Goal: Task Accomplishment & Management: Manage account settings

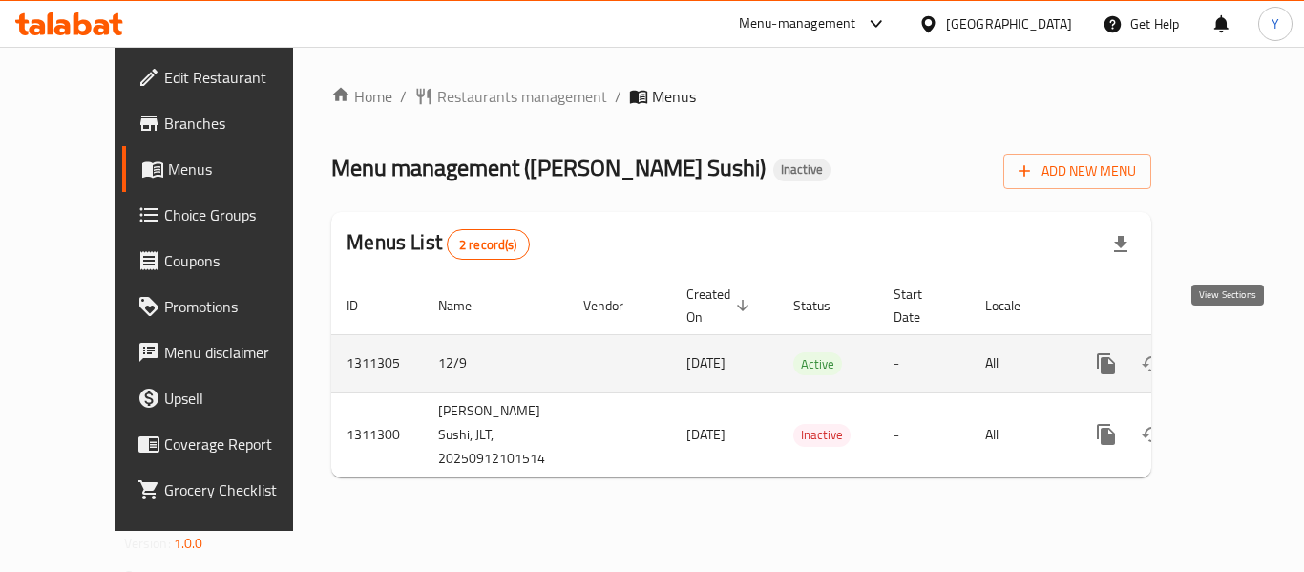
click at [1233, 352] on icon "enhanced table" at bounding box center [1244, 363] width 23 height 23
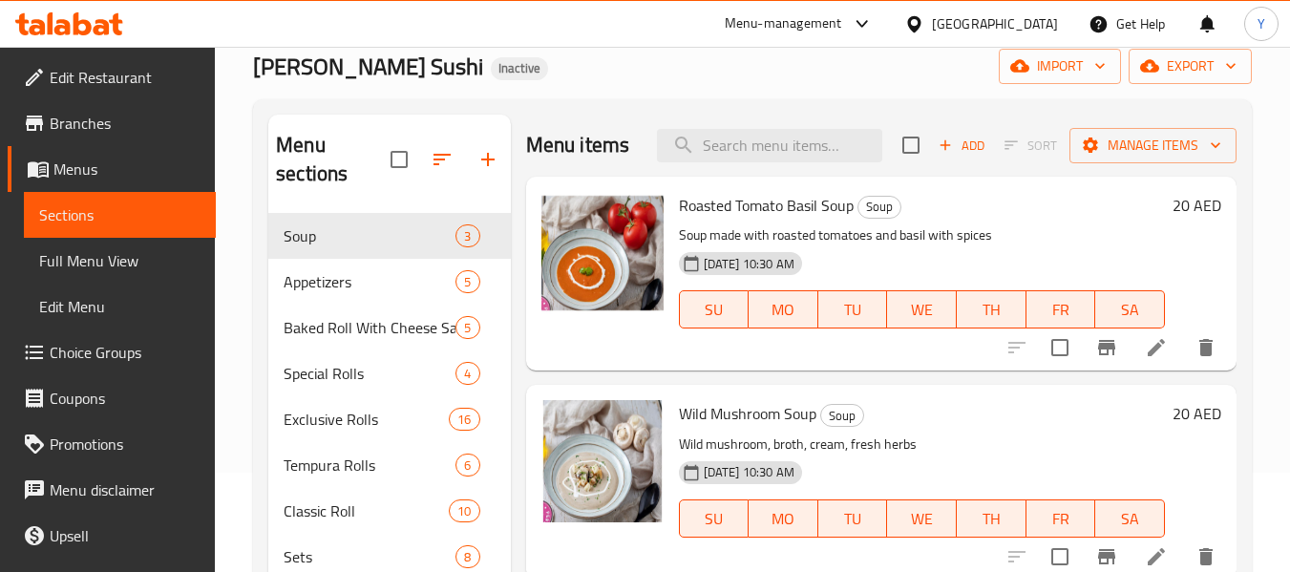
scroll to position [115, 0]
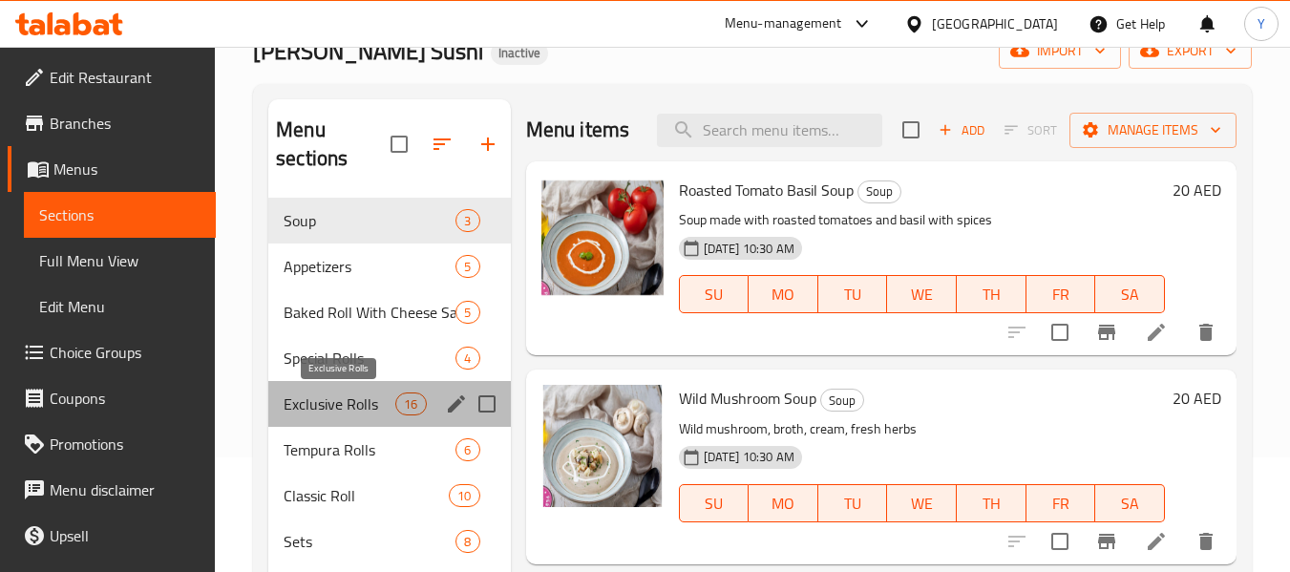
click at [348, 411] on span "Exclusive Rolls" at bounding box center [340, 403] width 112 height 23
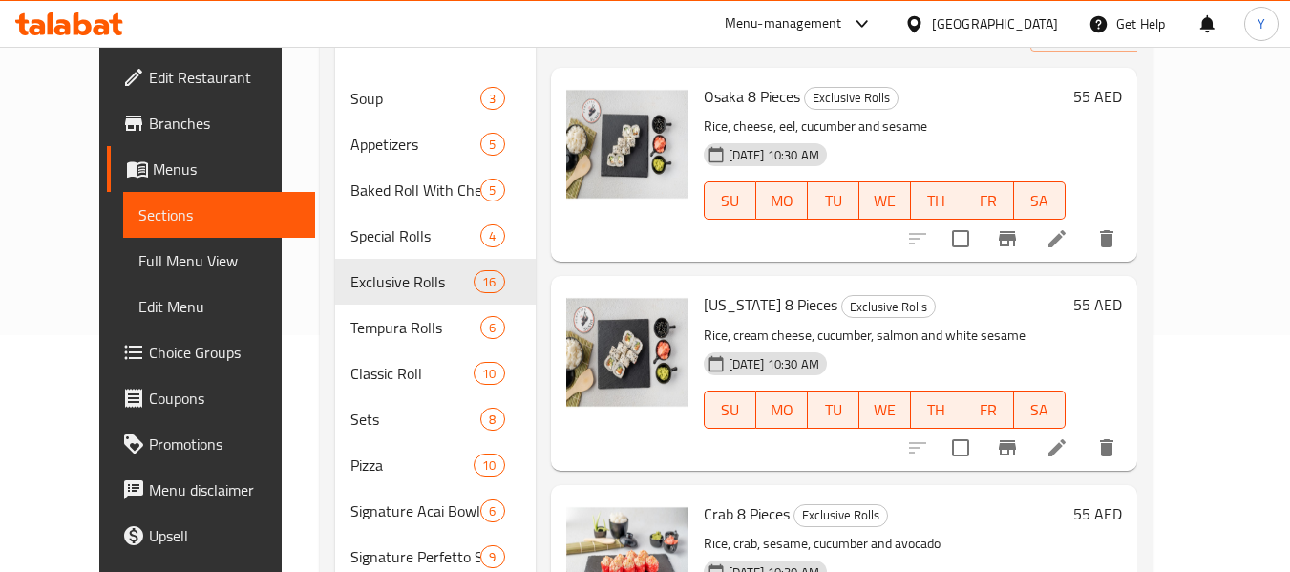
scroll to position [227, 0]
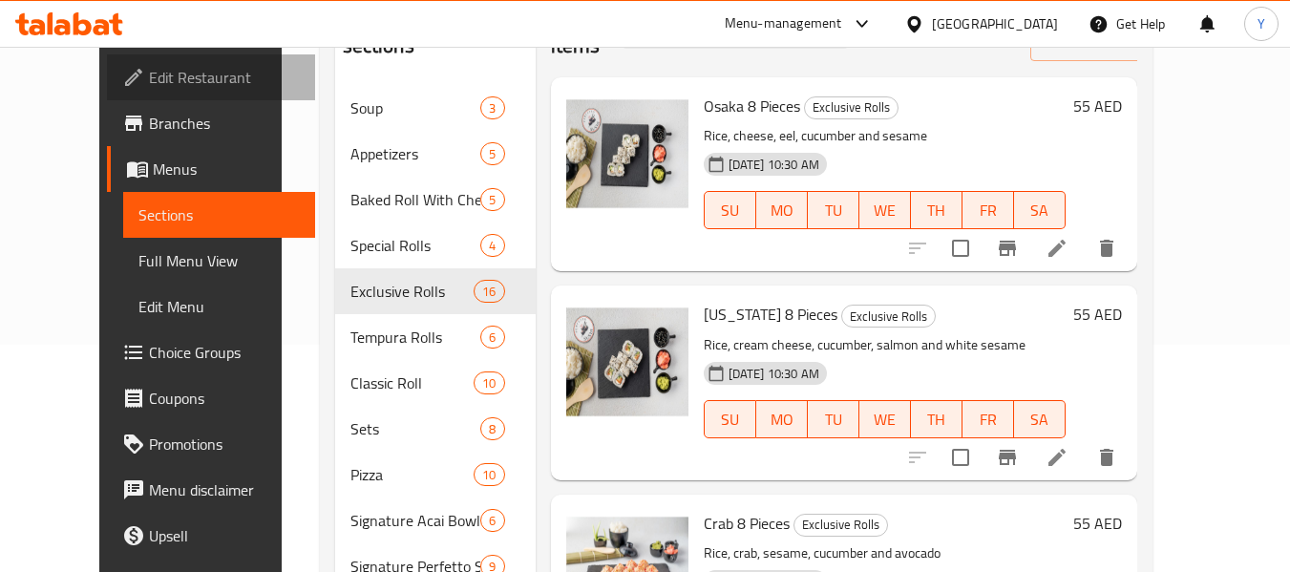
click at [149, 82] on span "Edit Restaurant" at bounding box center [224, 77] width 151 height 23
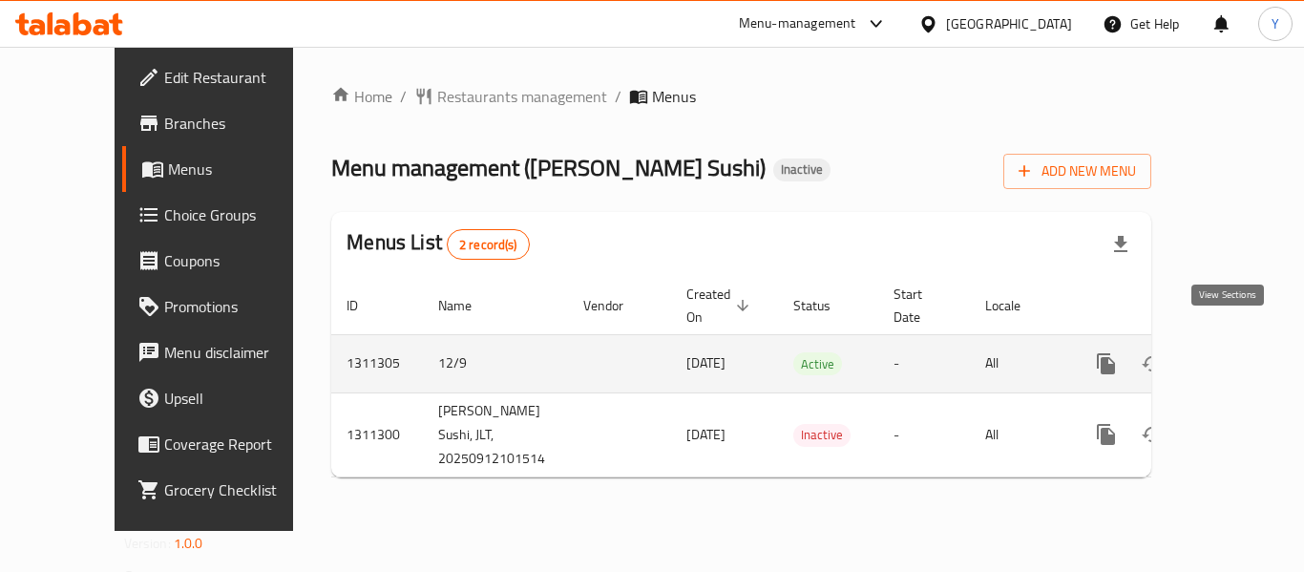
click at [1233, 352] on icon "enhanced table" at bounding box center [1244, 363] width 23 height 23
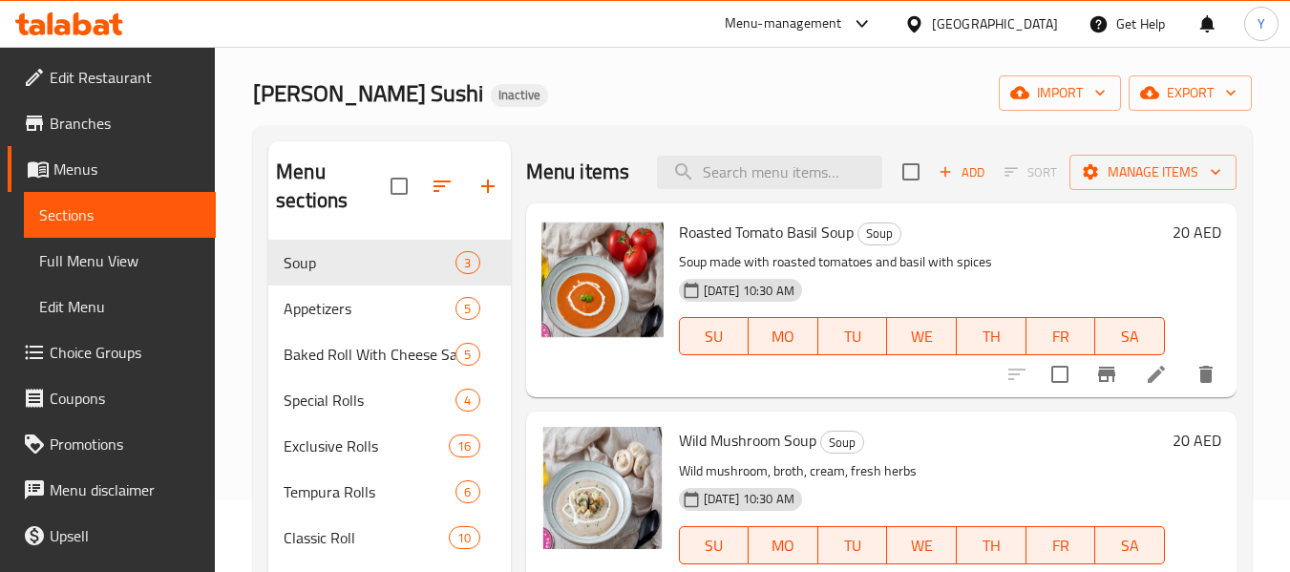
scroll to position [89, 0]
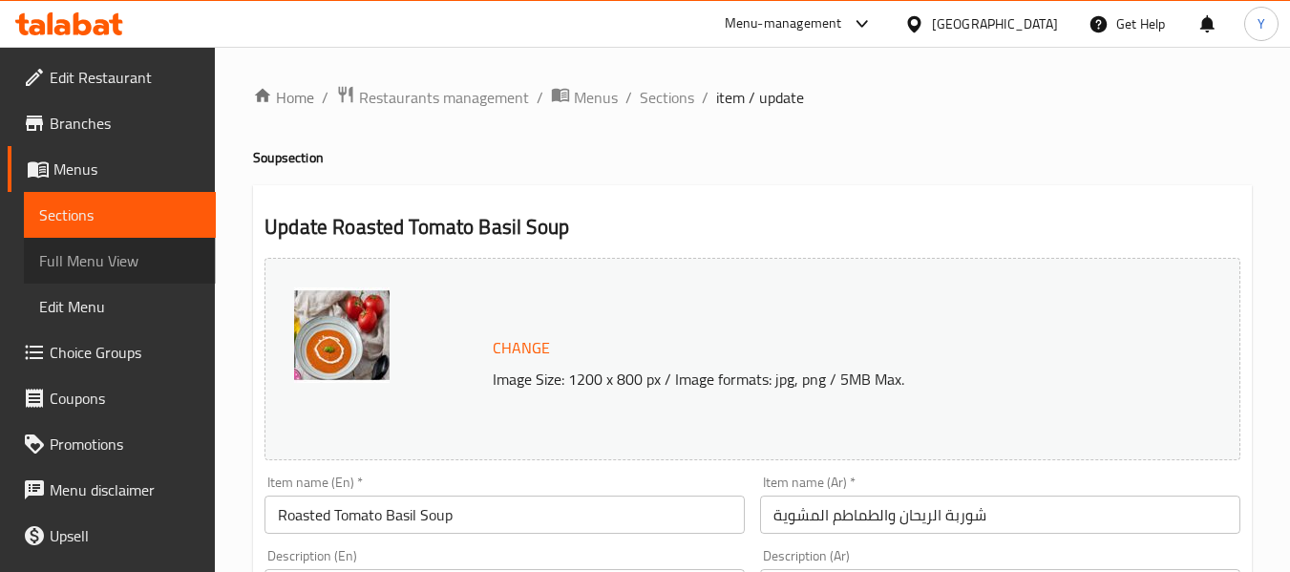
click at [131, 262] on span "Full Menu View" at bounding box center [119, 260] width 161 height 23
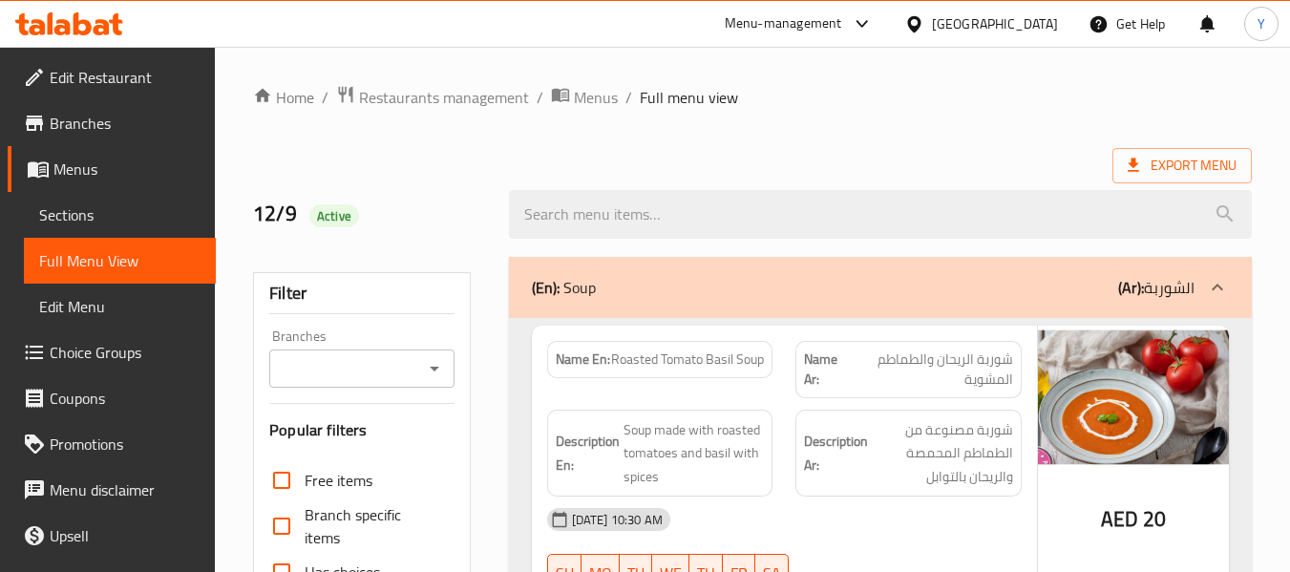
click at [623, 360] on span "Roasted Tomato Basil Soup" at bounding box center [687, 359] width 153 height 20
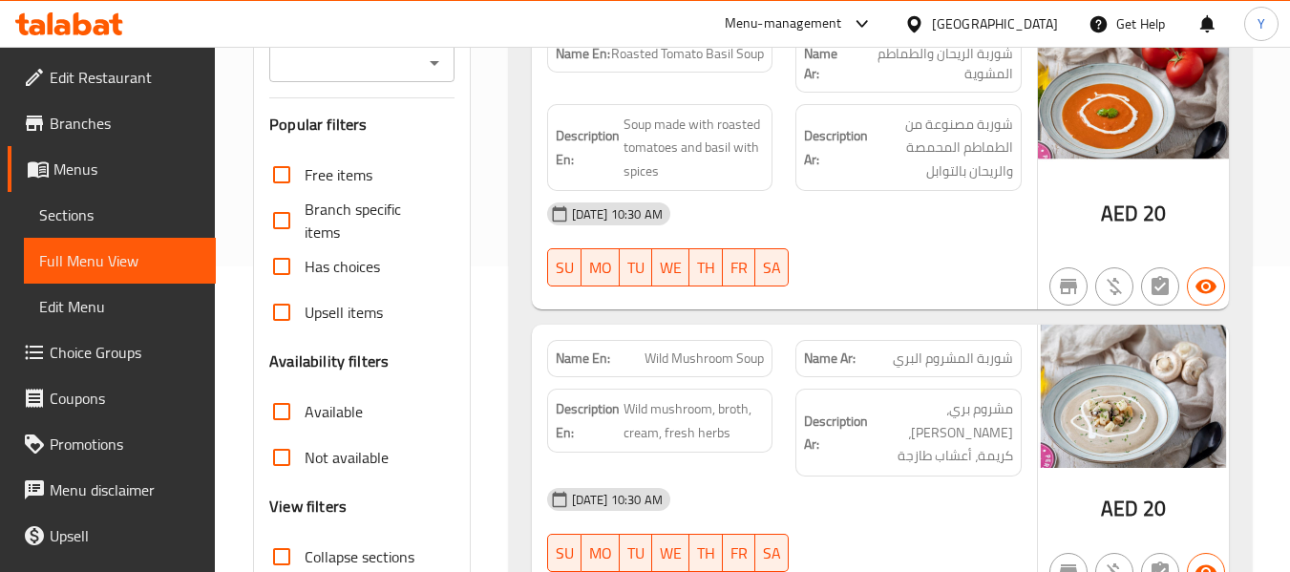
scroll to position [344, 0]
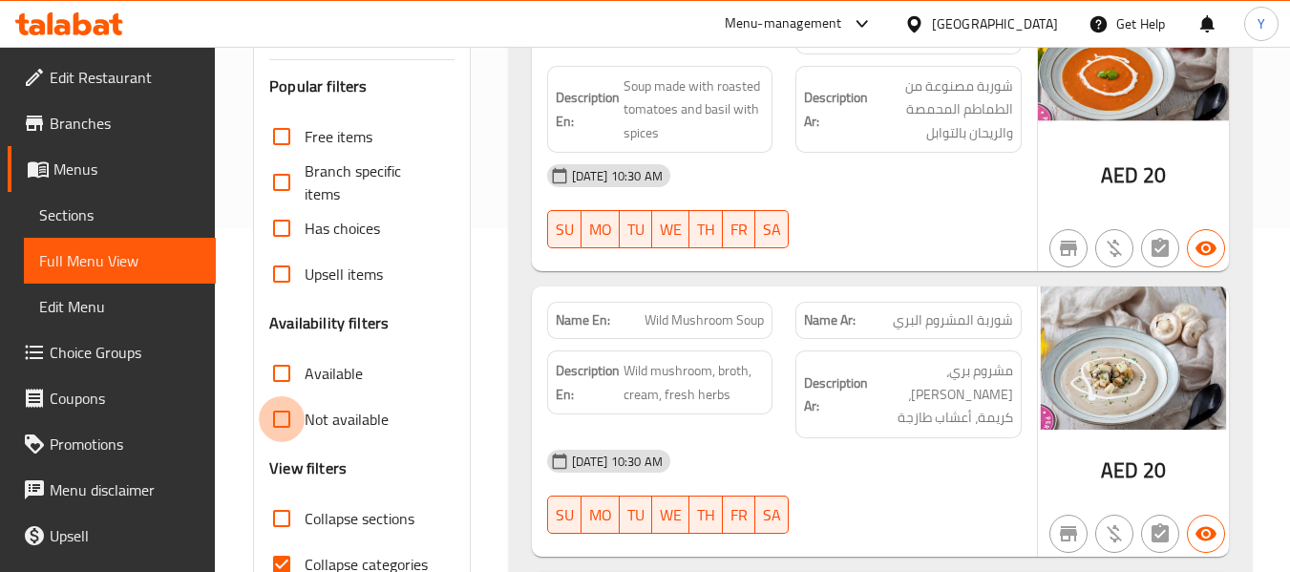
click at [282, 423] on input "Not available" at bounding box center [282, 419] width 46 height 46
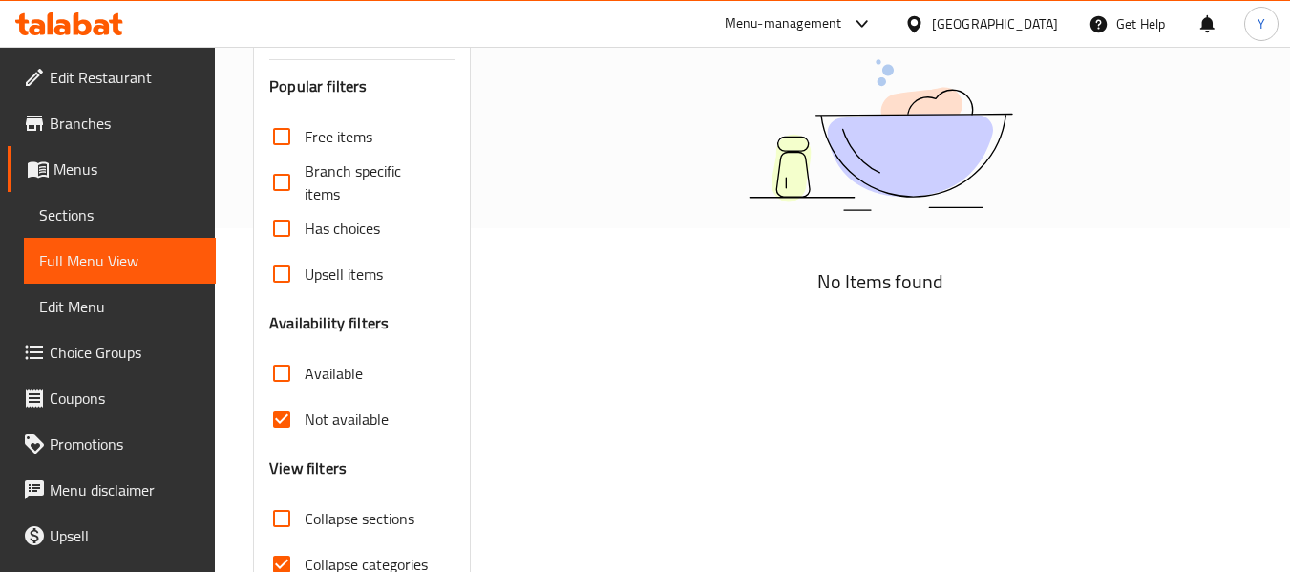
click at [282, 423] on input "Not available" at bounding box center [282, 419] width 46 height 46
checkbox input "false"
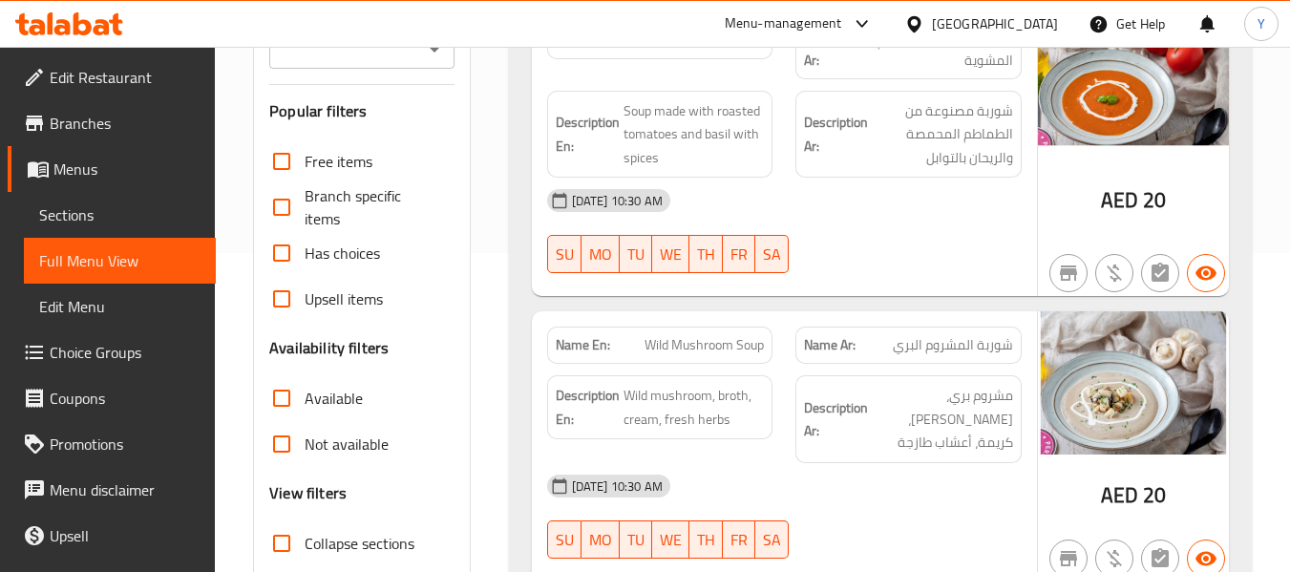
scroll to position [306, 0]
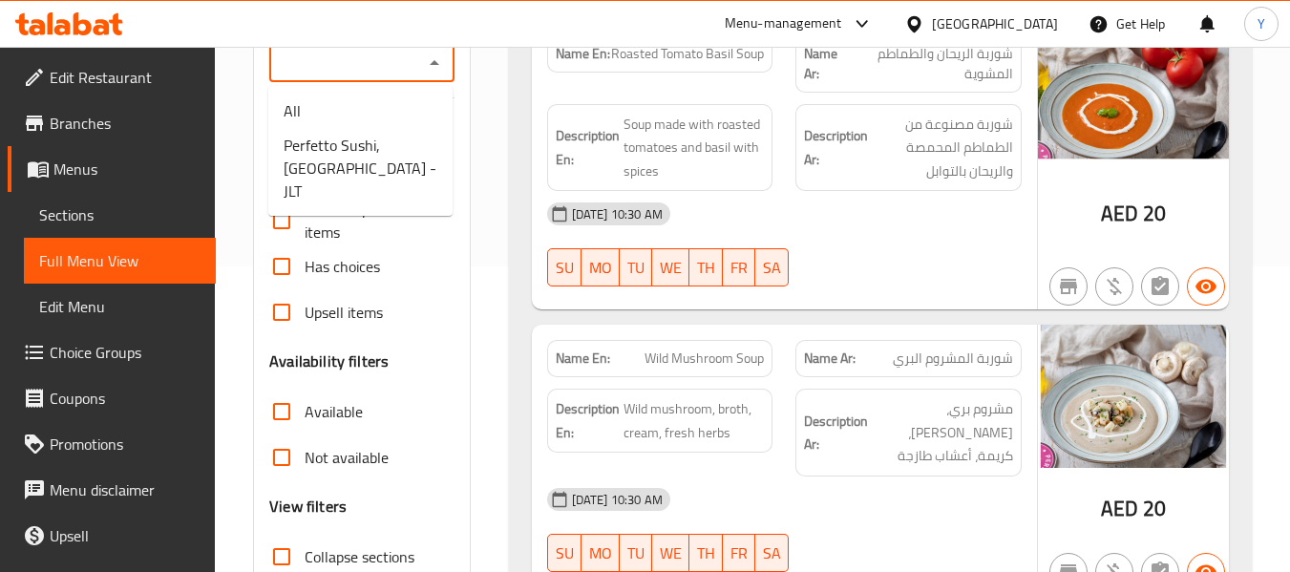
click at [364, 53] on input "Branches" at bounding box center [345, 63] width 141 height 27
click at [361, 147] on span "Perfetto Sushi, Jumeirah Lakes Towers - JLT" at bounding box center [361, 168] width 154 height 69
type input "Perfetto Sushi, Jumeirah Lakes Towers - JLT"
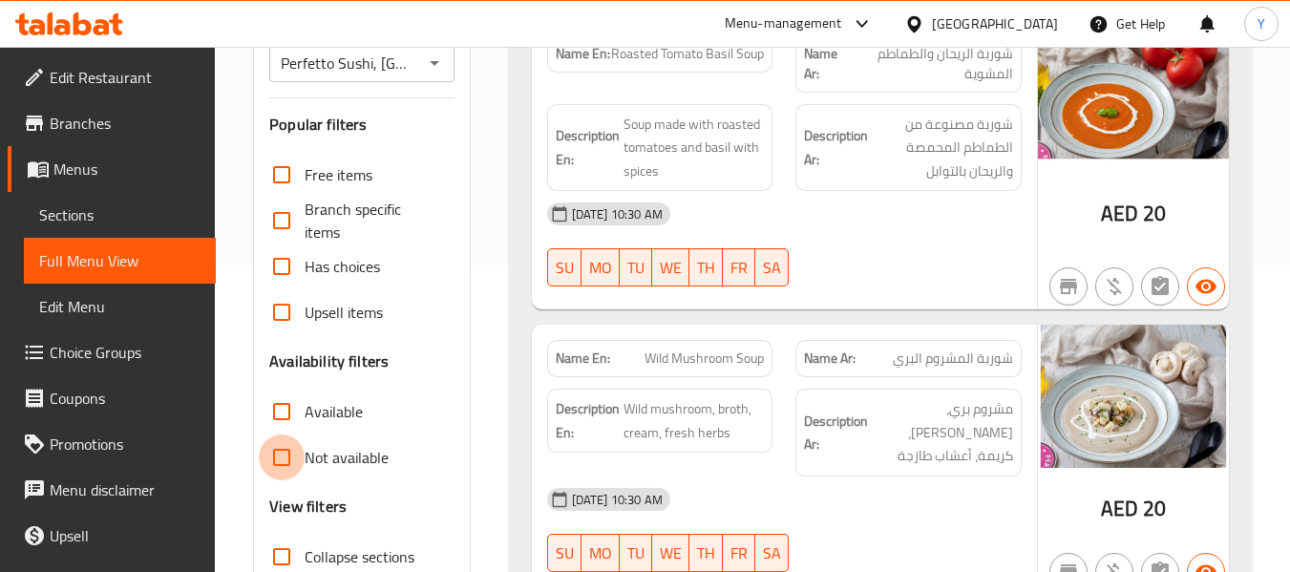
click at [287, 452] on input "Not available" at bounding box center [282, 457] width 46 height 46
checkbox input "true"
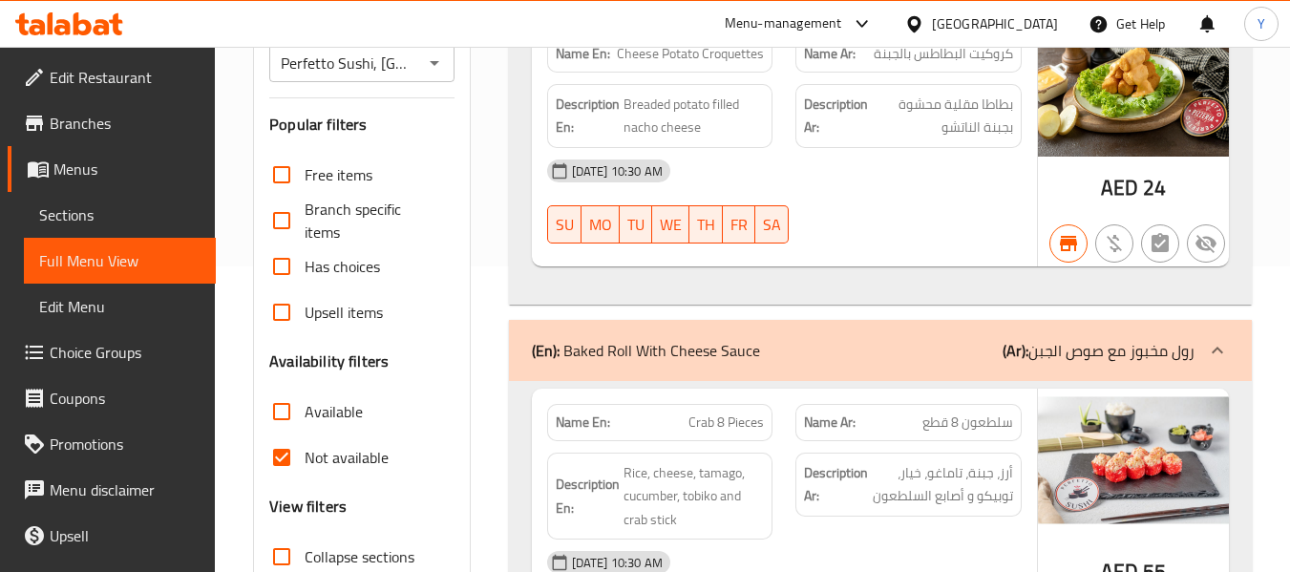
click at [573, 426] on strong "Name En:" at bounding box center [583, 422] width 54 height 20
click at [714, 223] on span "TH" at bounding box center [706, 225] width 18 height 28
type button "4"
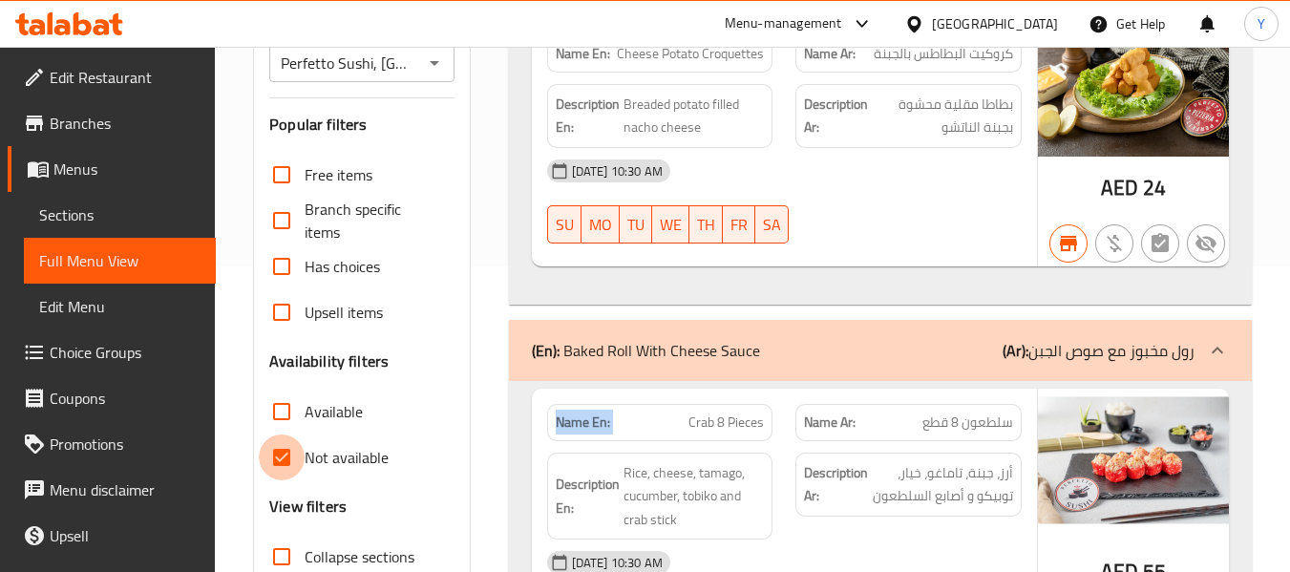
click at [284, 458] on input "Not available" at bounding box center [282, 457] width 46 height 46
checkbox input "false"
click at [285, 410] on input "Available" at bounding box center [282, 412] width 46 height 46
checkbox input "true"
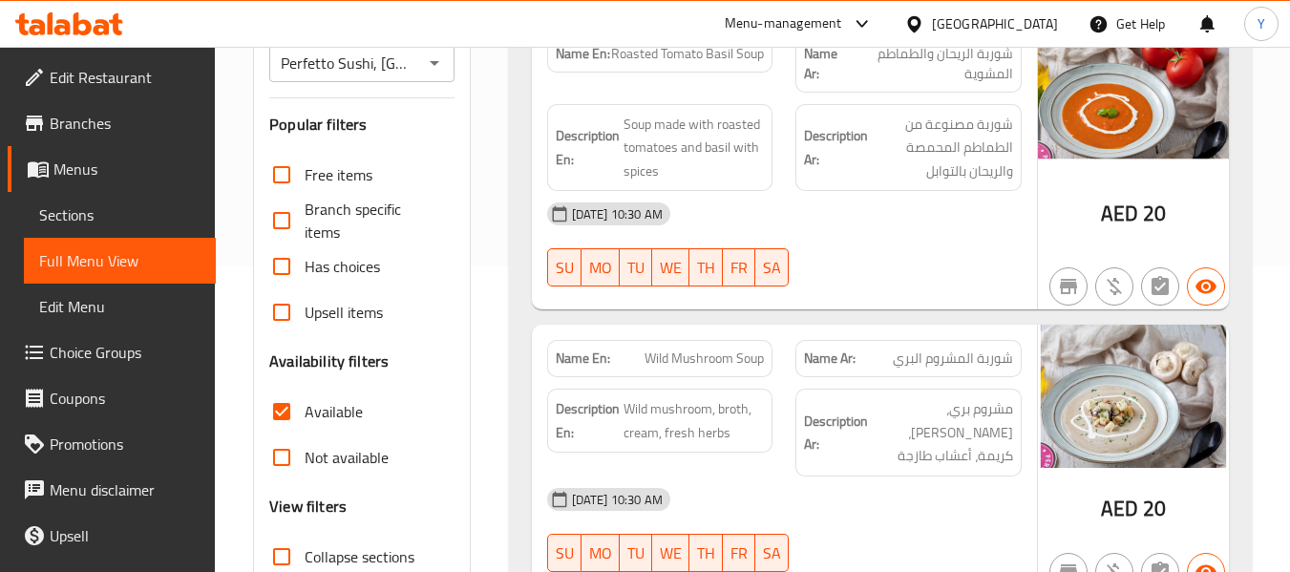
click at [734, 409] on span "Wild mushroom, broth, cream, fresh herbs" at bounding box center [693, 420] width 141 height 47
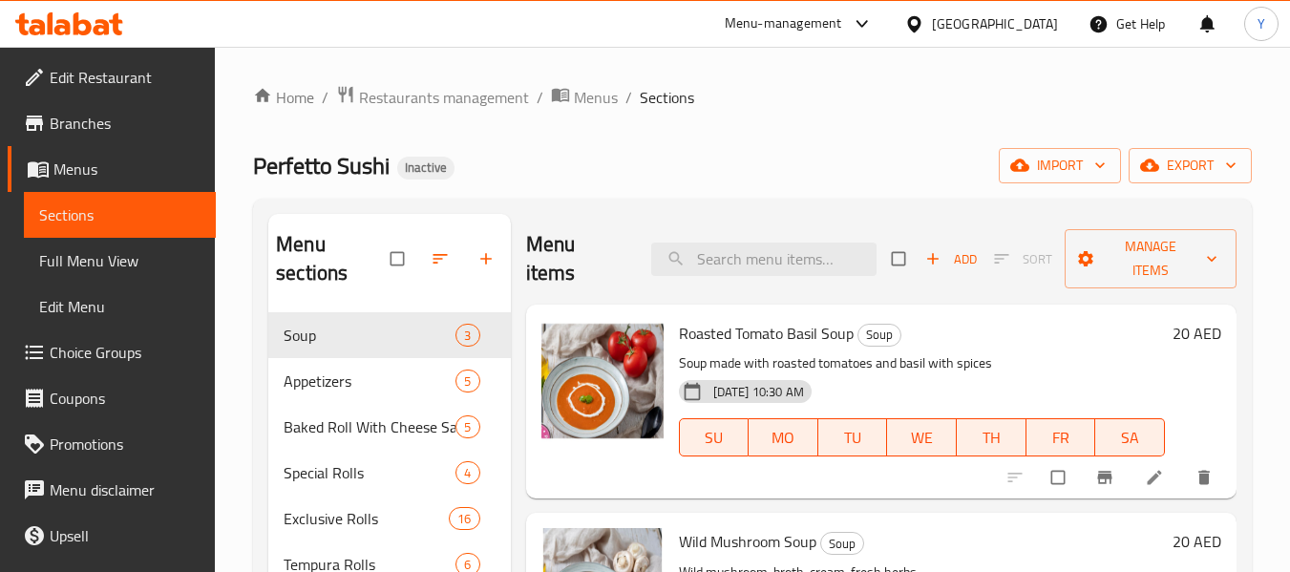
click at [122, 266] on span "Full Menu View" at bounding box center [119, 260] width 161 height 23
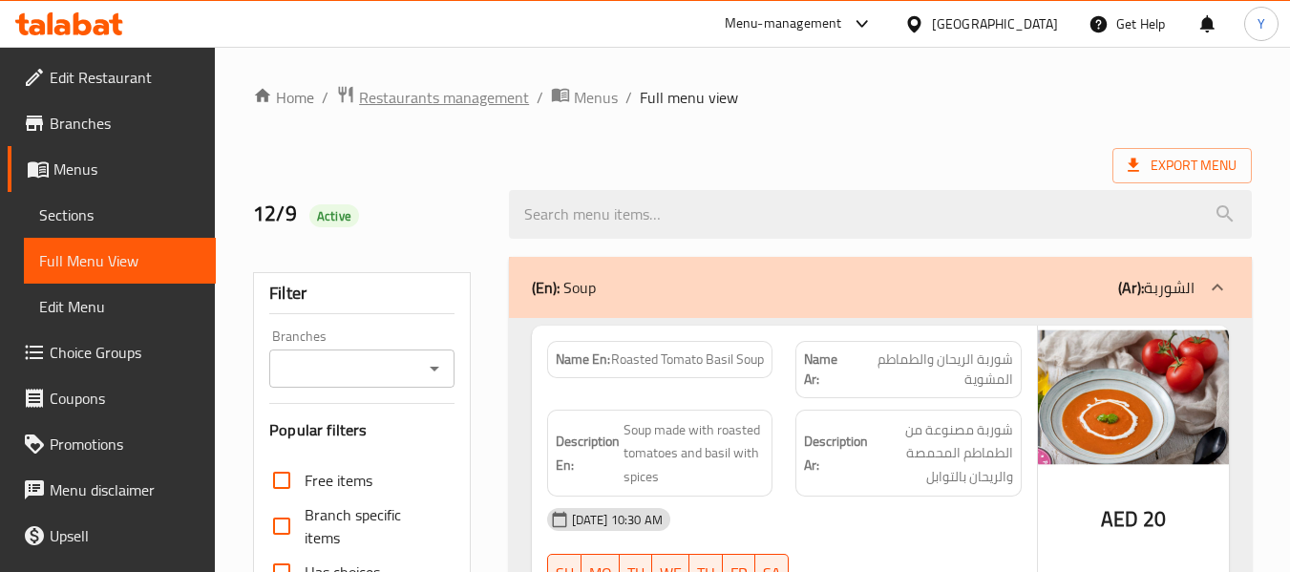
click at [455, 96] on span "Restaurants management" at bounding box center [444, 97] width 170 height 23
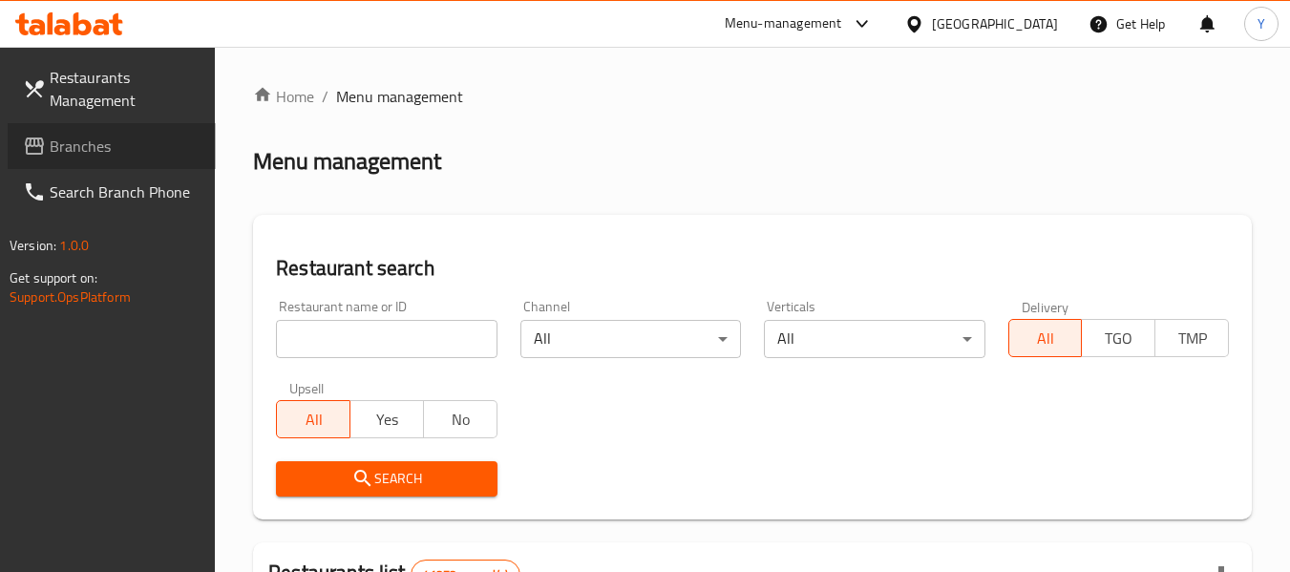
click at [134, 157] on span "Branches" at bounding box center [125, 146] width 151 height 23
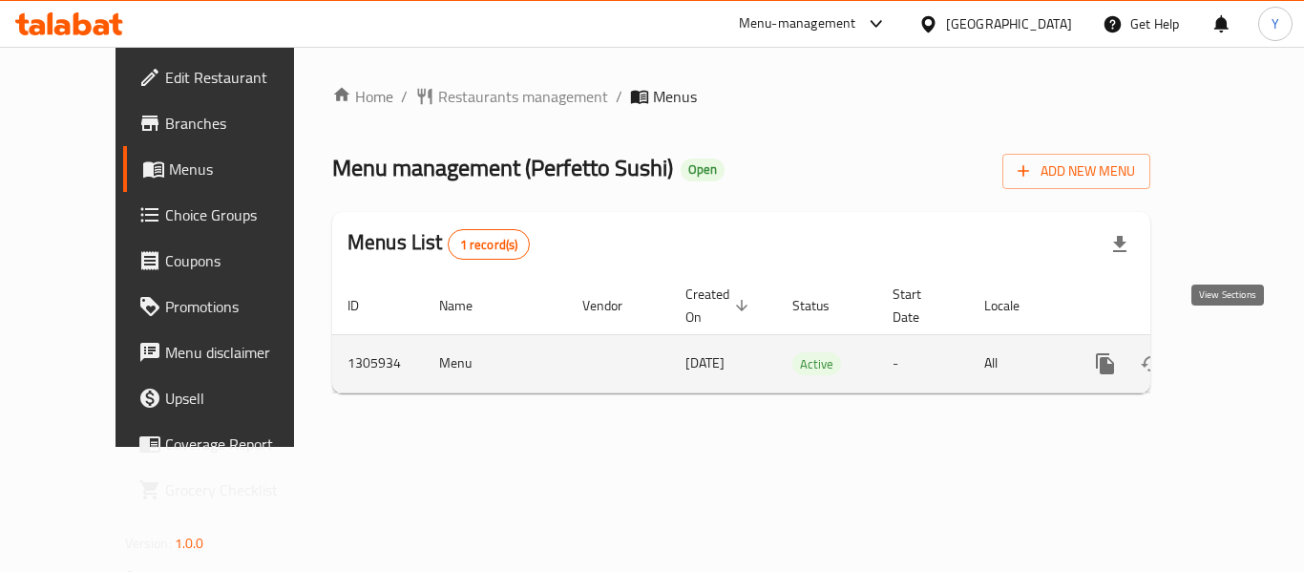
click at [1234, 352] on icon "enhanced table" at bounding box center [1243, 363] width 23 height 23
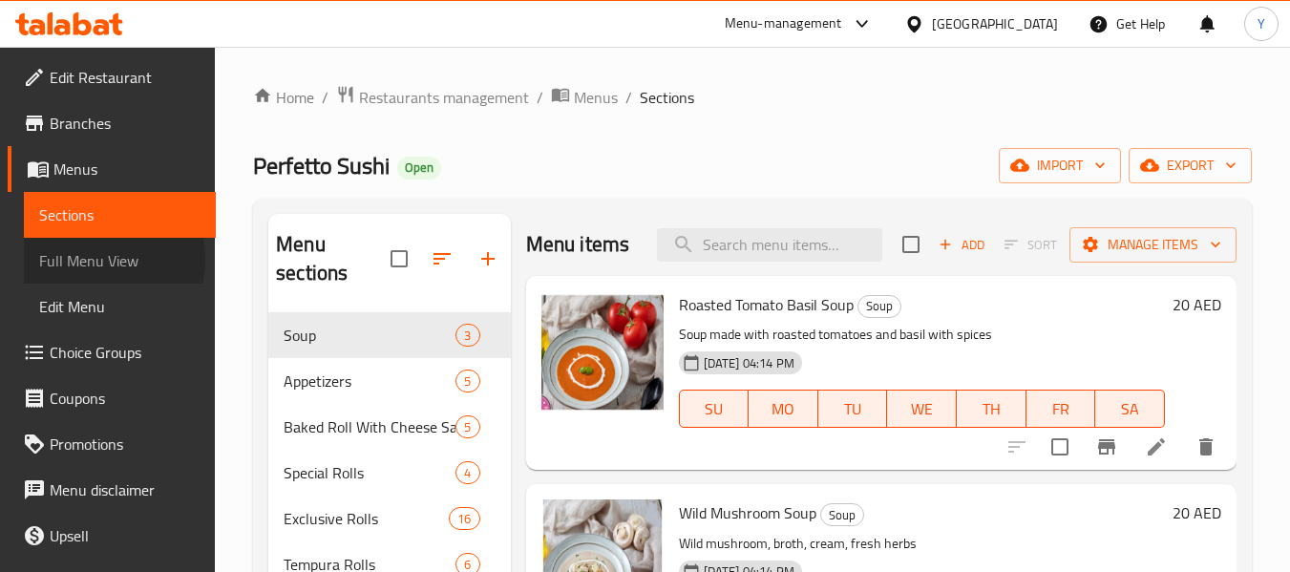
click at [96, 260] on span "Full Menu View" at bounding box center [119, 260] width 161 height 23
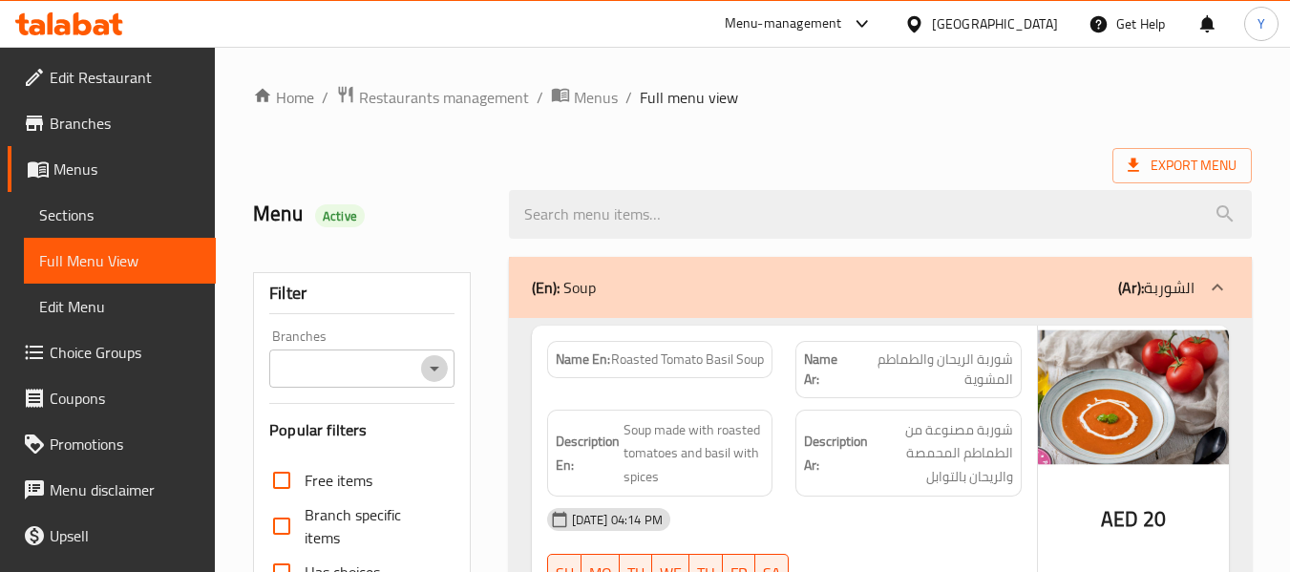
click at [433, 376] on icon "Open" at bounding box center [434, 368] width 23 height 23
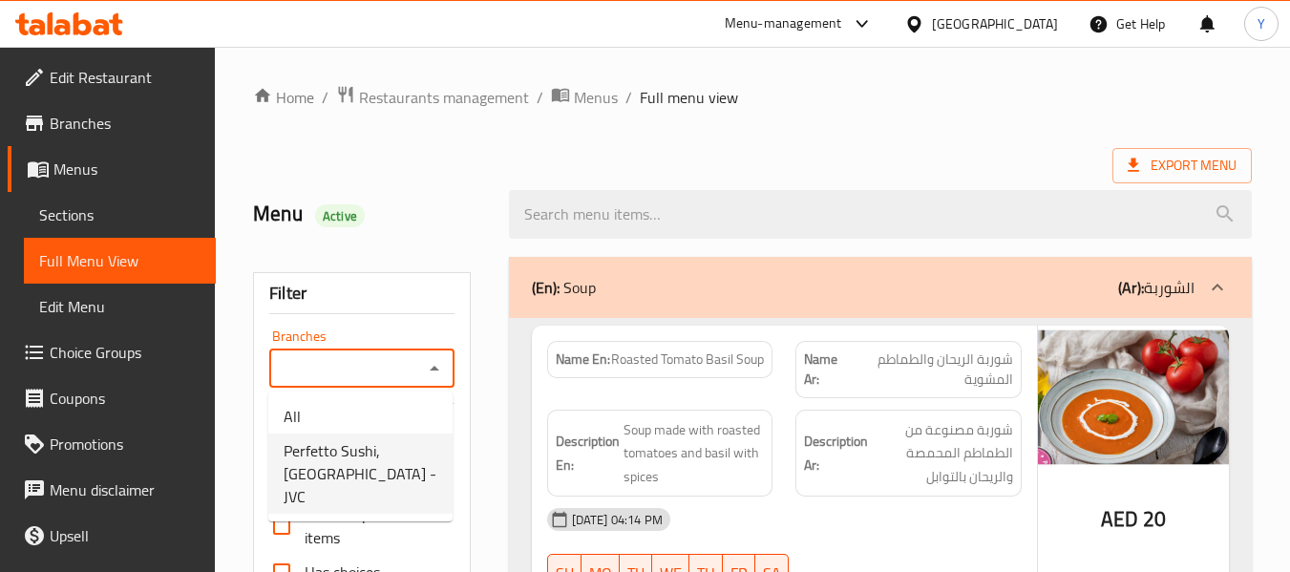
click at [331, 484] on span "Perfetto Sushi, Jumeirah Village Circle - JVC" at bounding box center [361, 473] width 154 height 69
type input "Perfetto Sushi, Jumeirah Village Circle - JVC"
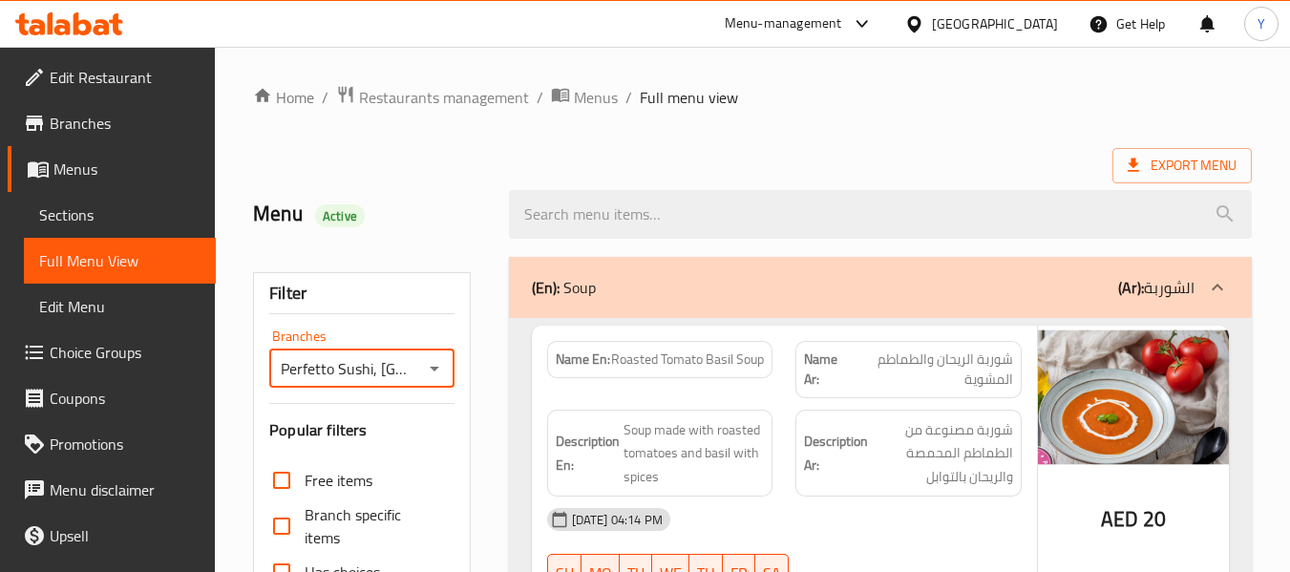
scroll to position [500, 0]
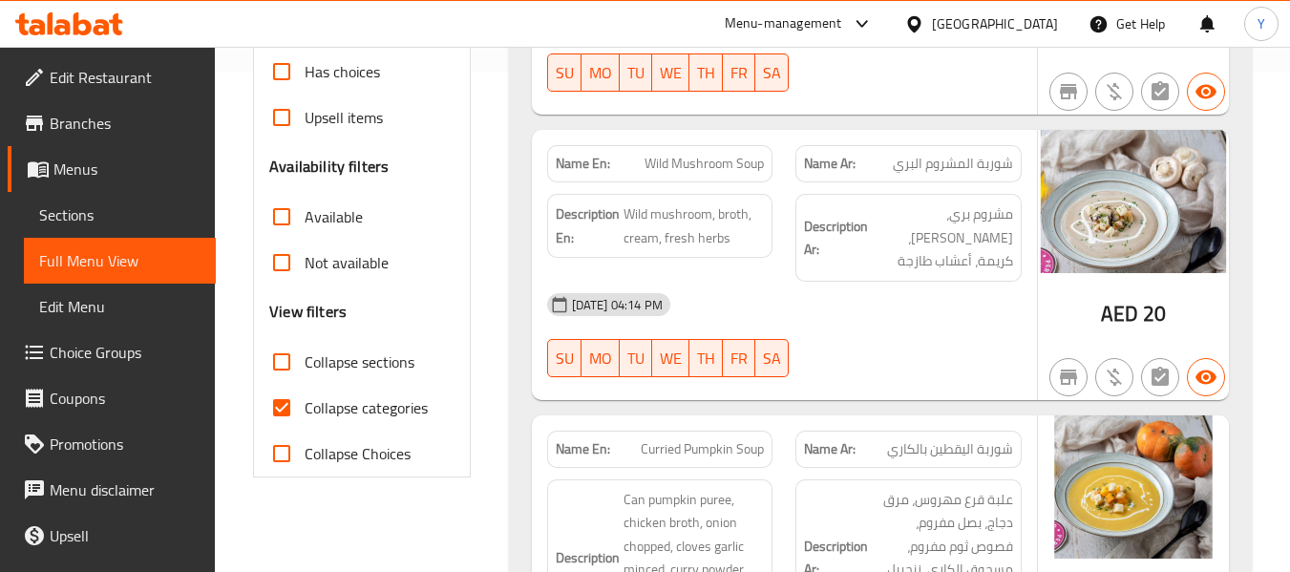
click at [289, 218] on input "Available" at bounding box center [282, 217] width 46 height 46
checkbox input "false"
click at [278, 259] on input "Not available" at bounding box center [282, 263] width 46 height 46
checkbox input "true"
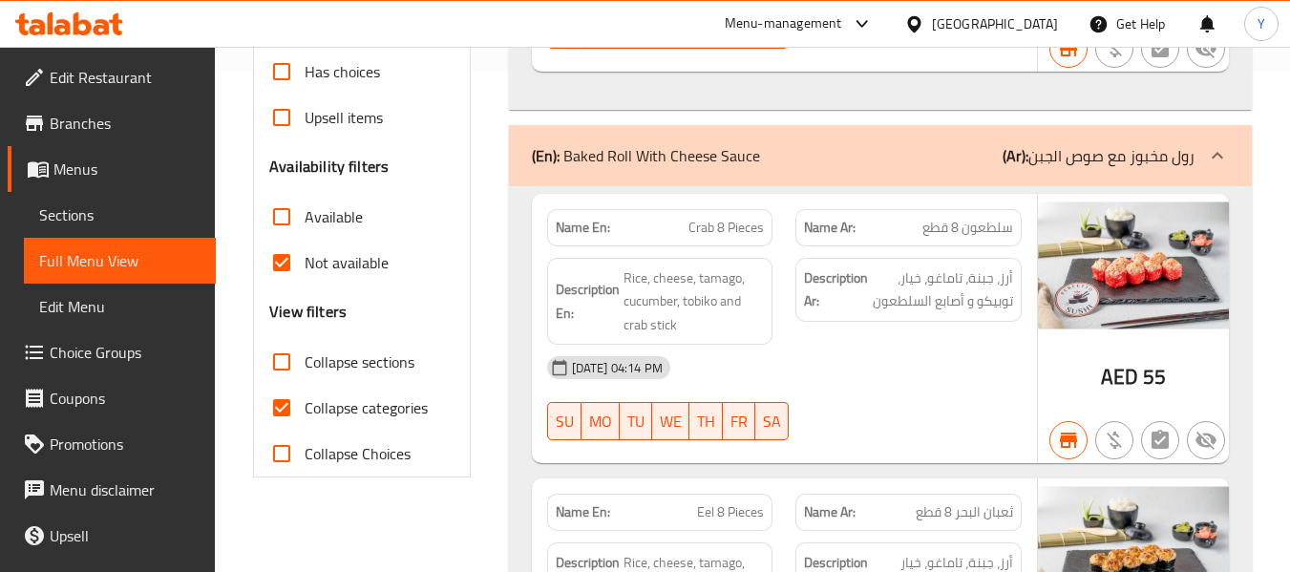
click at [586, 218] on strong "Name En:" at bounding box center [583, 228] width 54 height 20
click at [567, 233] on strong "Name En:" at bounding box center [583, 228] width 54 height 20
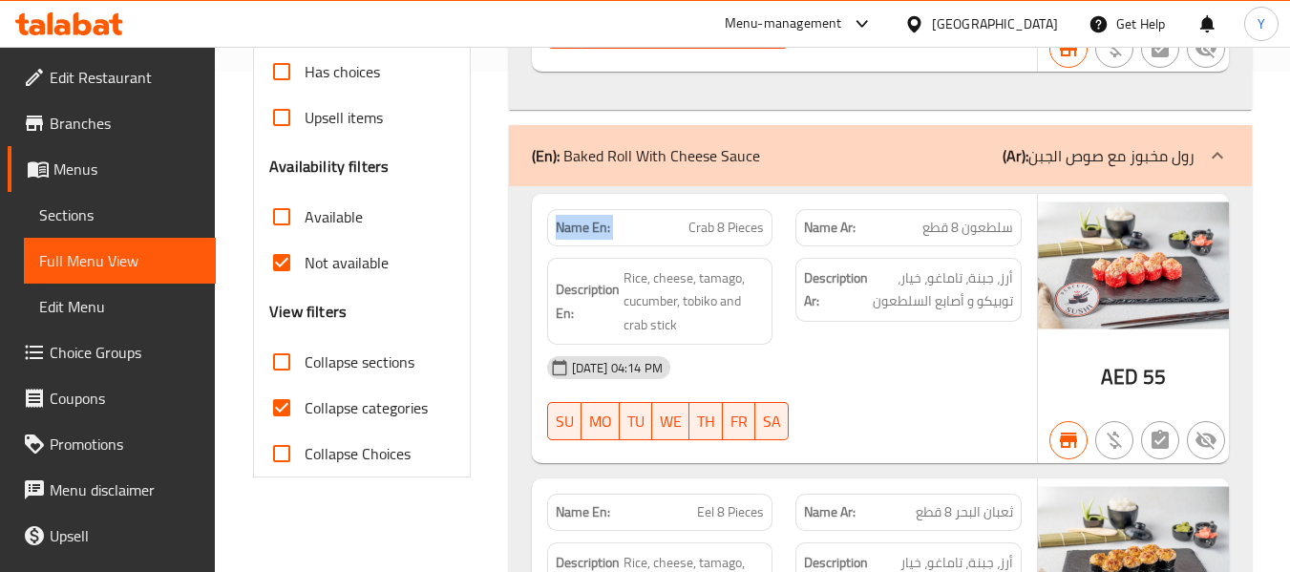
click at [567, 233] on strong "Name En:" at bounding box center [583, 228] width 54 height 20
copy strong "Name En:"
click at [567, 233] on strong "Name En:" at bounding box center [583, 228] width 54 height 20
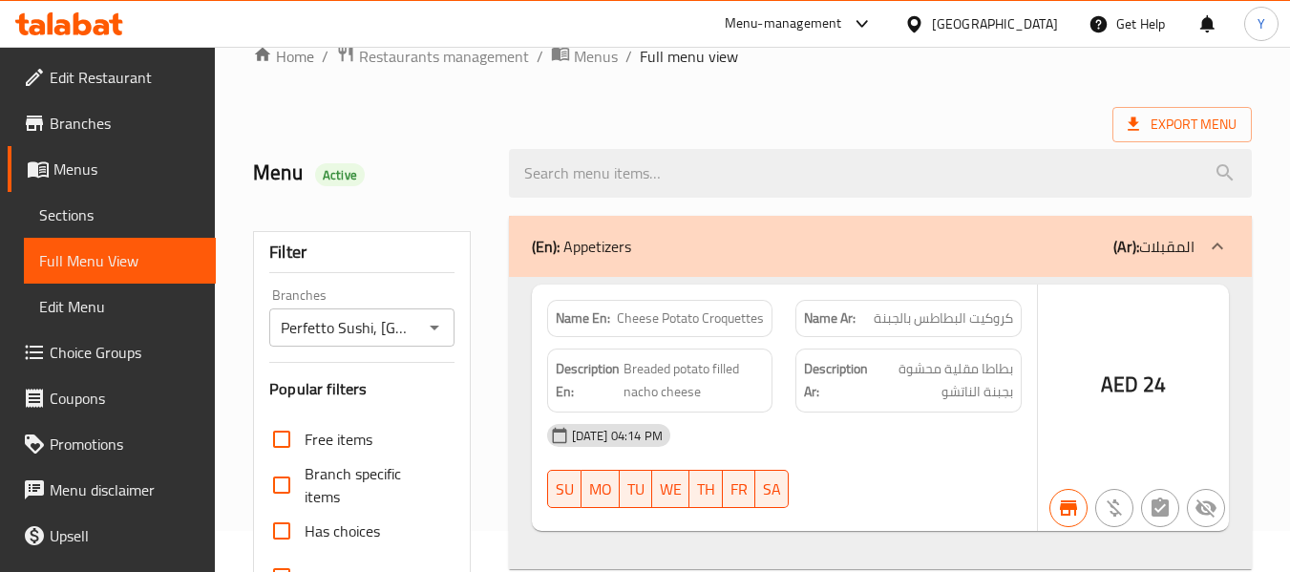
scroll to position [541, 0]
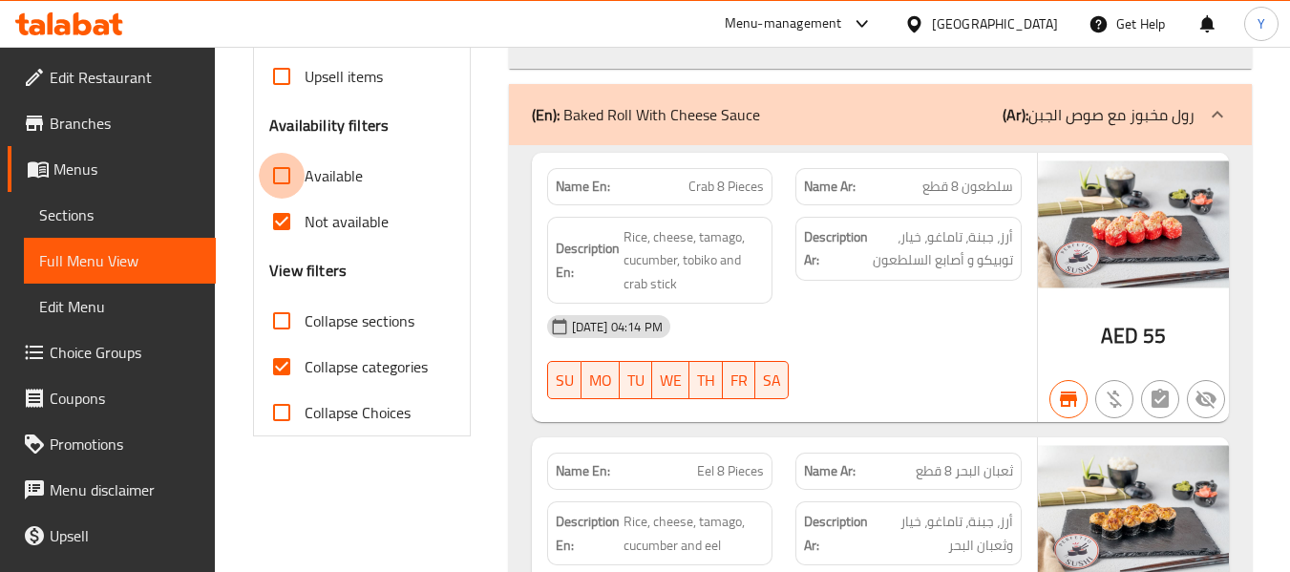
click at [275, 176] on input "Available" at bounding box center [282, 176] width 46 height 46
checkbox input "true"
click at [276, 228] on input "Not available" at bounding box center [282, 222] width 46 height 46
checkbox input "false"
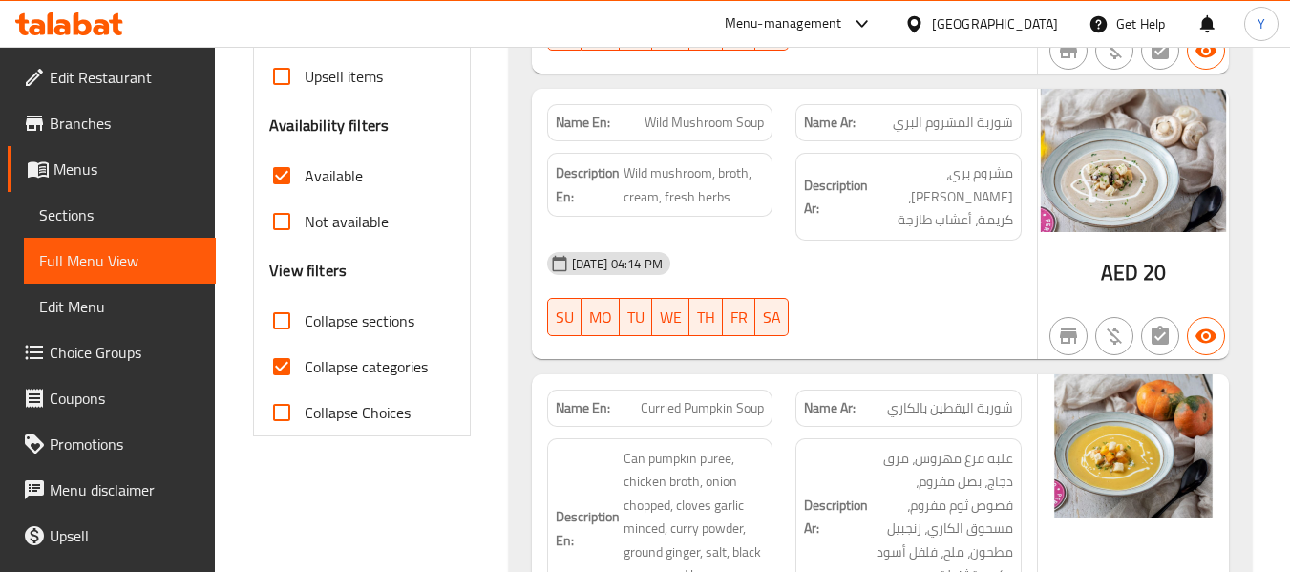
click at [587, 124] on strong "Name En:" at bounding box center [583, 123] width 54 height 20
copy strong "Name En:"
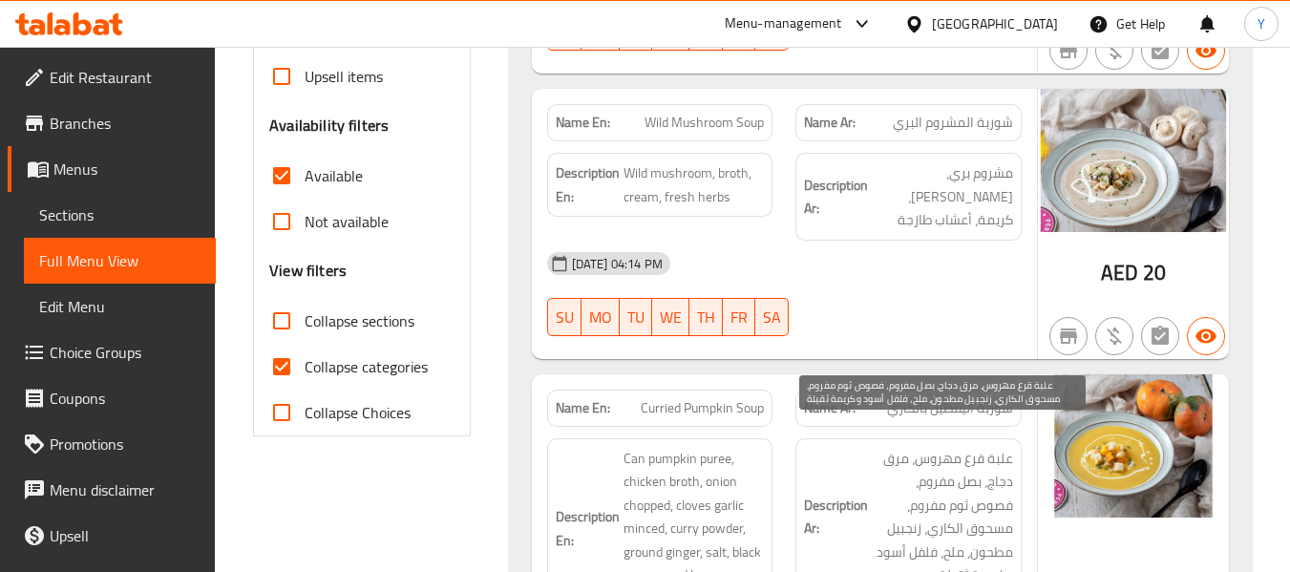
click at [880, 447] on span "علبة قرع مهروس، مرق دجاج، بصل مفروم، فصوص ثوم مفروم، مسحوق الكاري، زنجبيل مطحون…" at bounding box center [942, 517] width 141 height 140
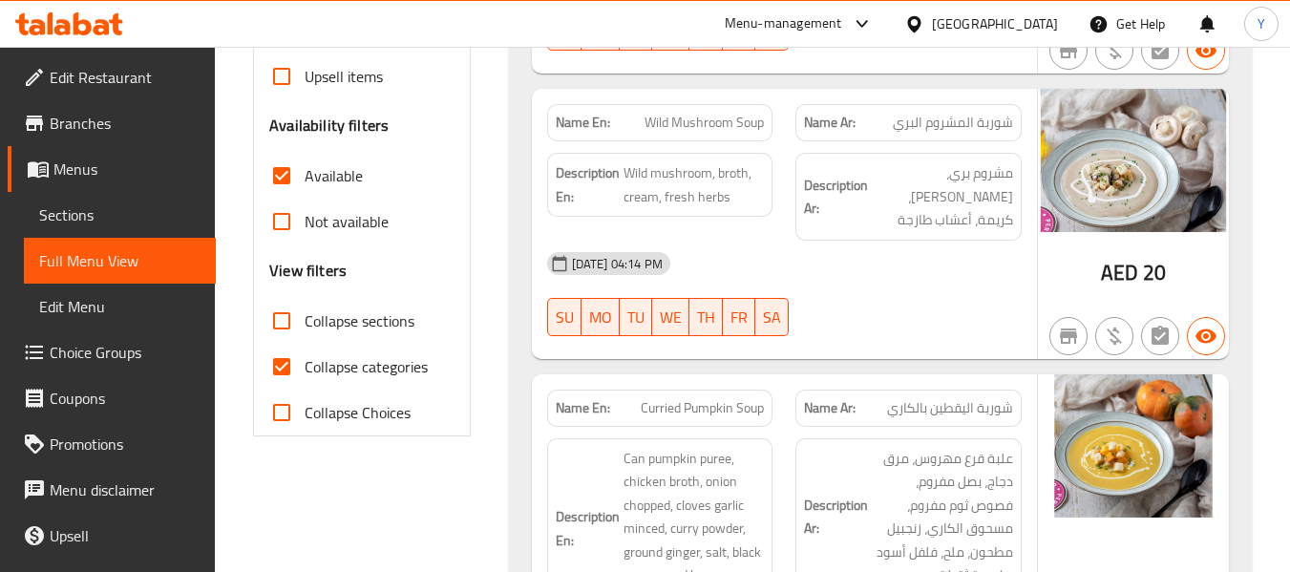
click at [980, 325] on div at bounding box center [908, 336] width 249 height 23
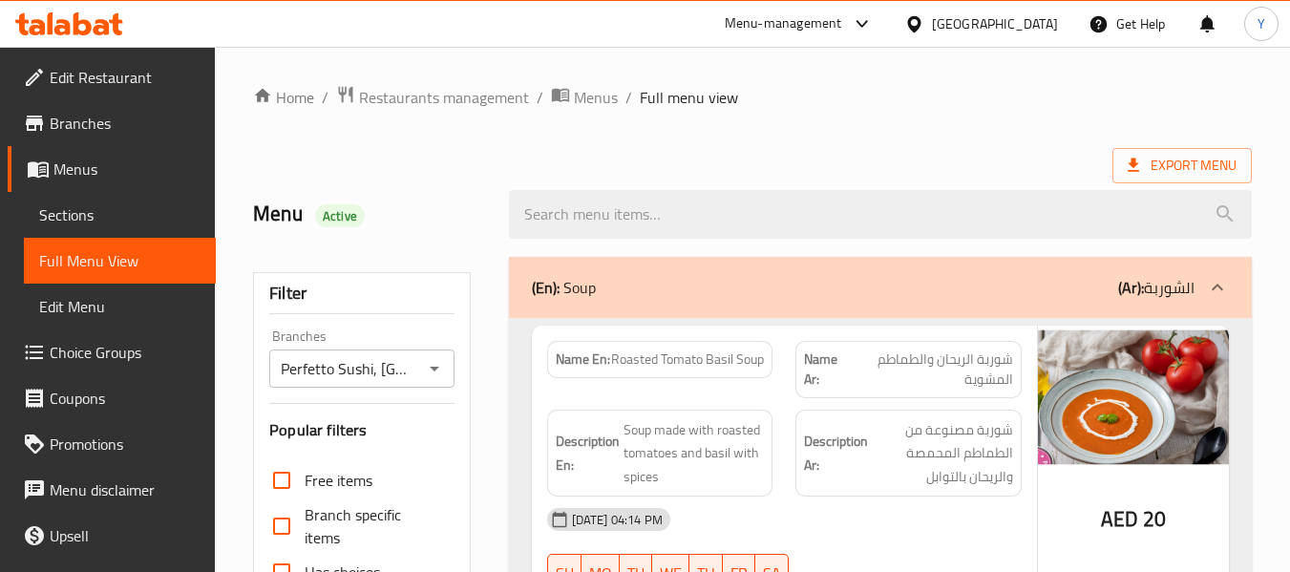
scroll to position [41, 0]
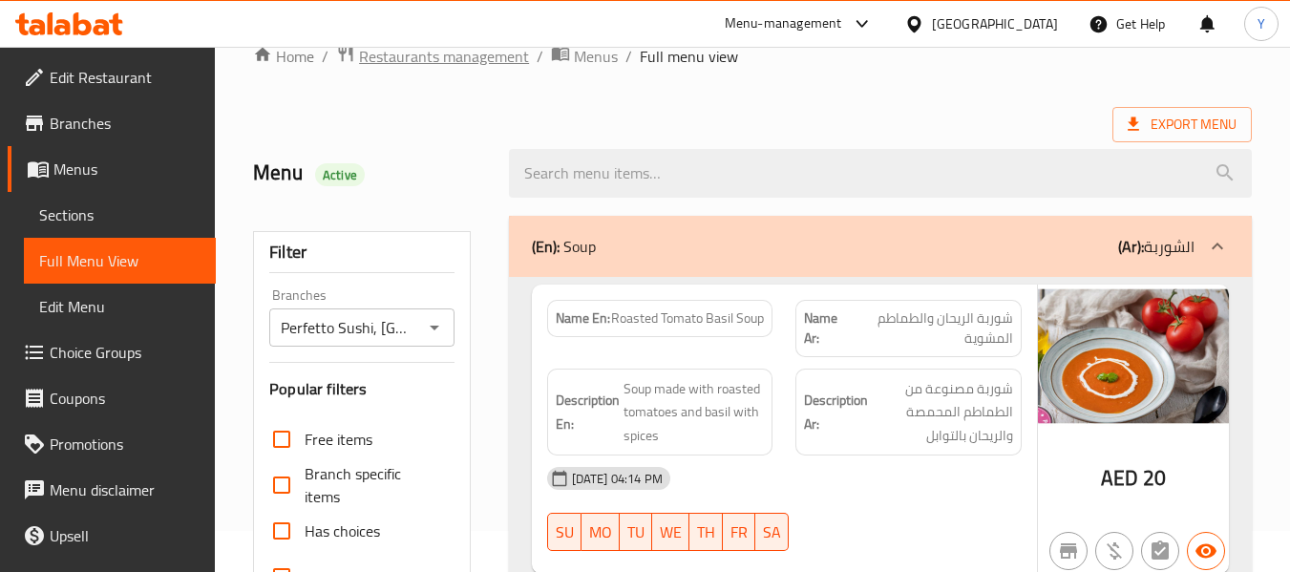
click at [506, 53] on span "Restaurants management" at bounding box center [444, 56] width 170 height 23
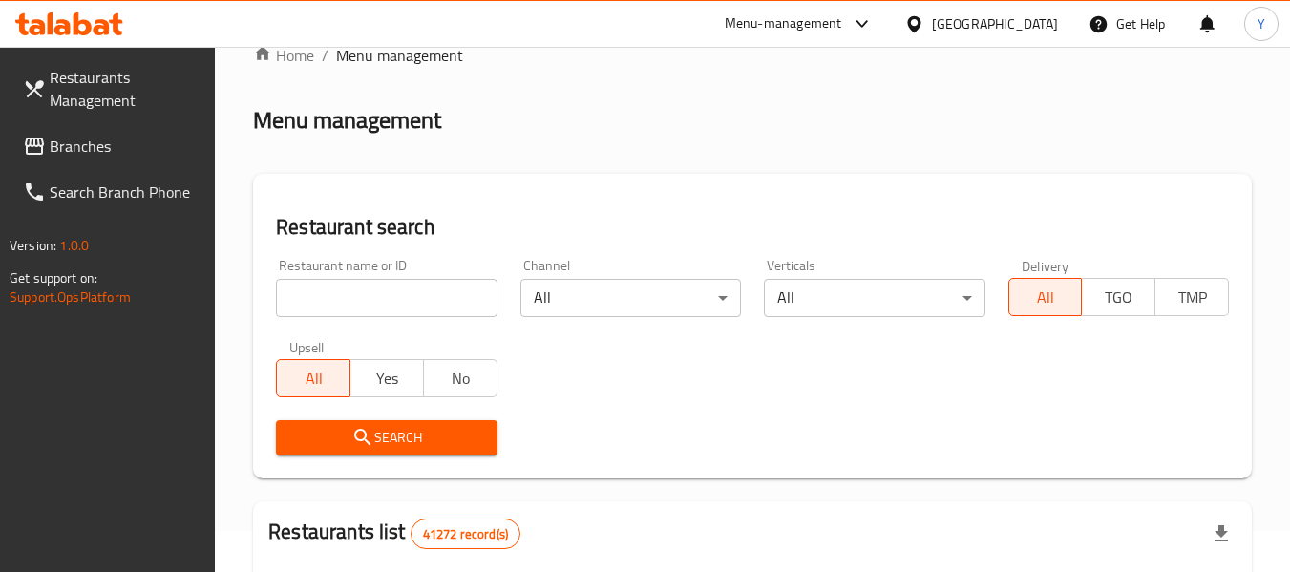
click at [454, 285] on input "search" at bounding box center [386, 298] width 221 height 38
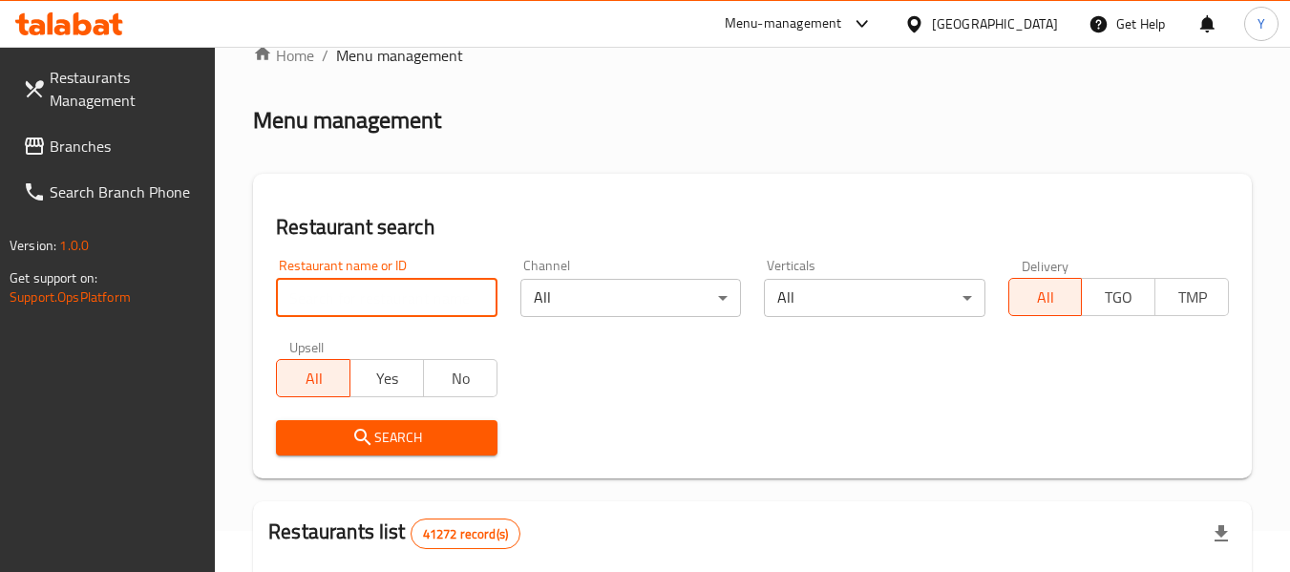
paste input "Royal BBQ and Restaurant"
type input "Royal BBQ and Restaurant"
click button "Search" at bounding box center [386, 437] width 221 height 35
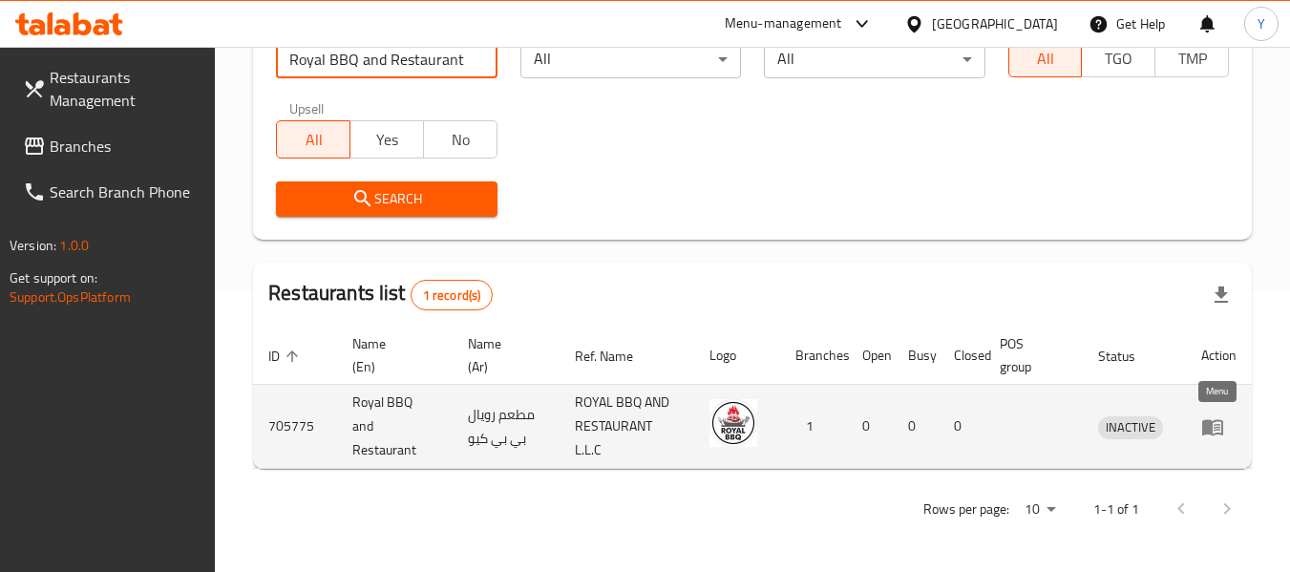
click at [1216, 430] on icon "enhanced table" at bounding box center [1217, 428] width 7 height 8
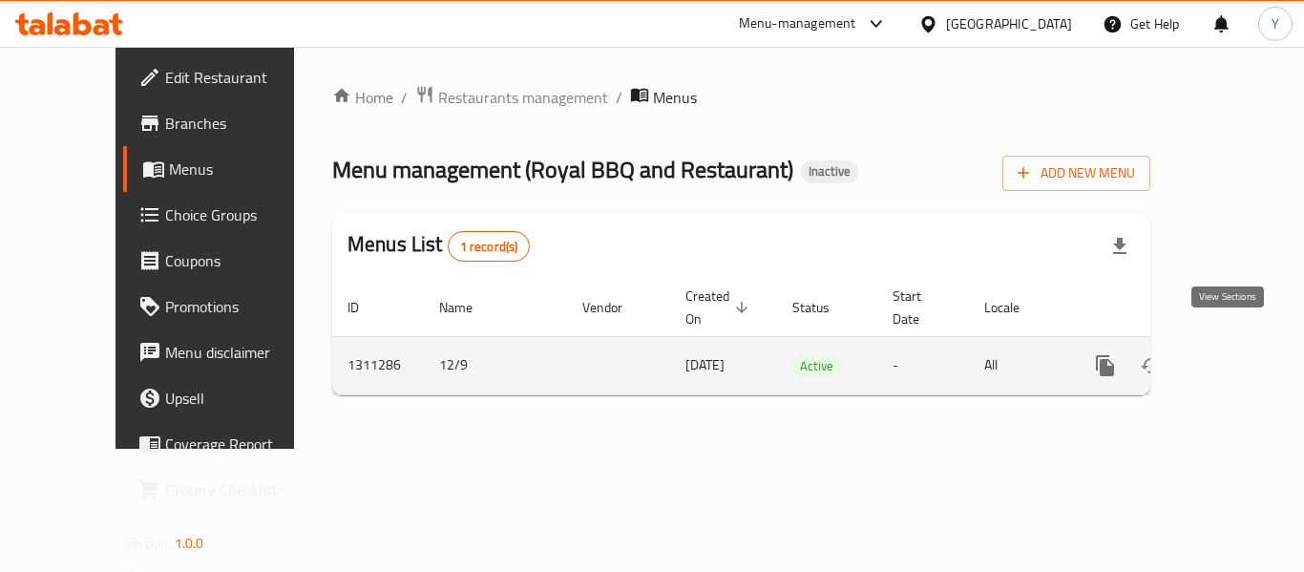
click at [1235, 357] on icon "enhanced table" at bounding box center [1243, 365] width 17 height 17
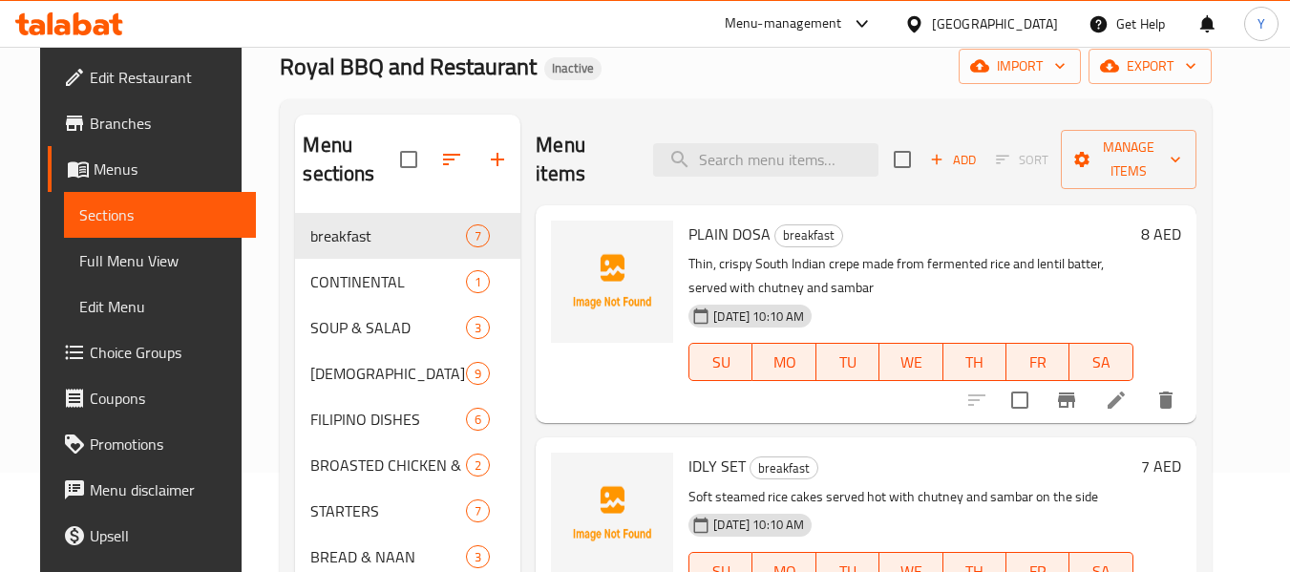
scroll to position [79, 0]
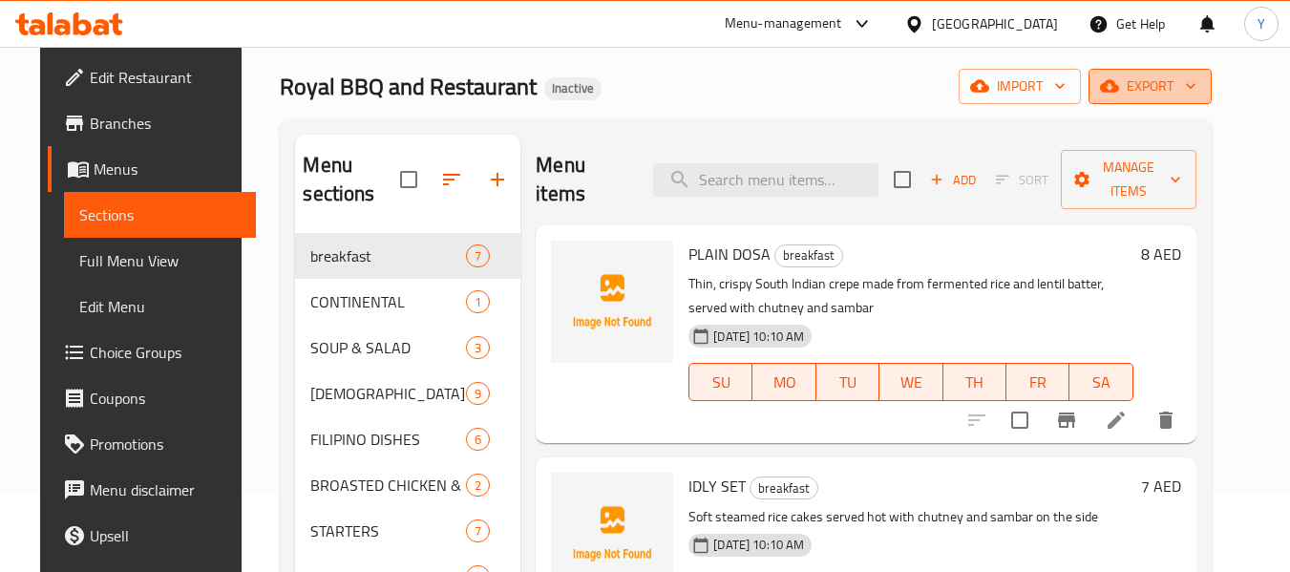
click at [1194, 103] on button "export" at bounding box center [1149, 86] width 123 height 35
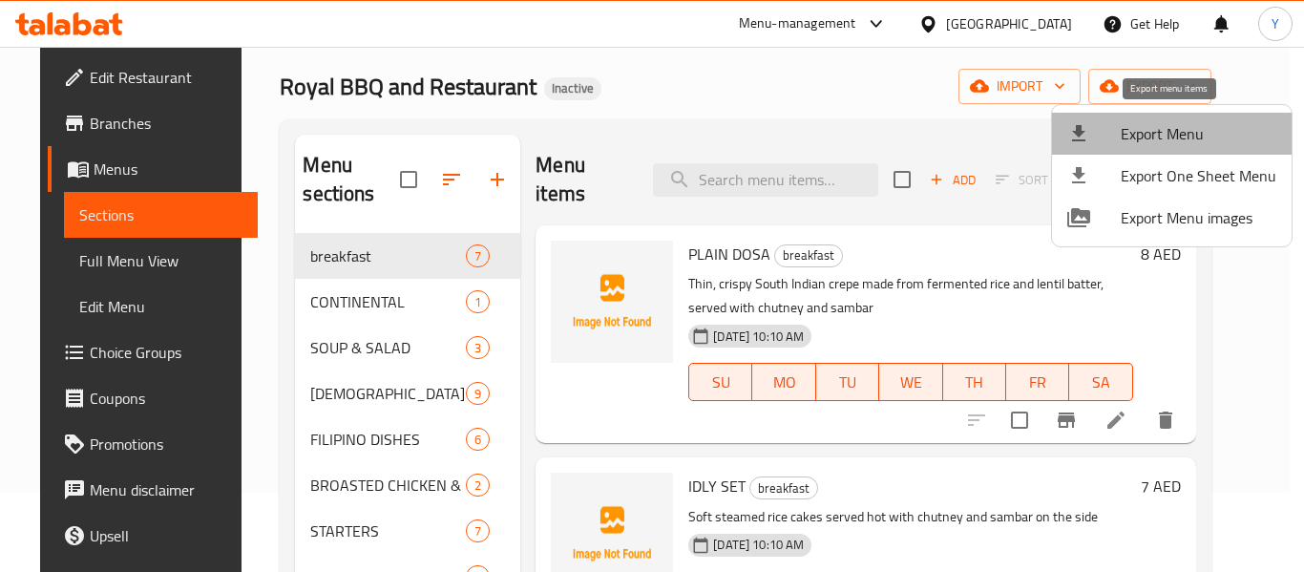
click at [1176, 152] on li "Export Menu" at bounding box center [1172, 134] width 240 height 42
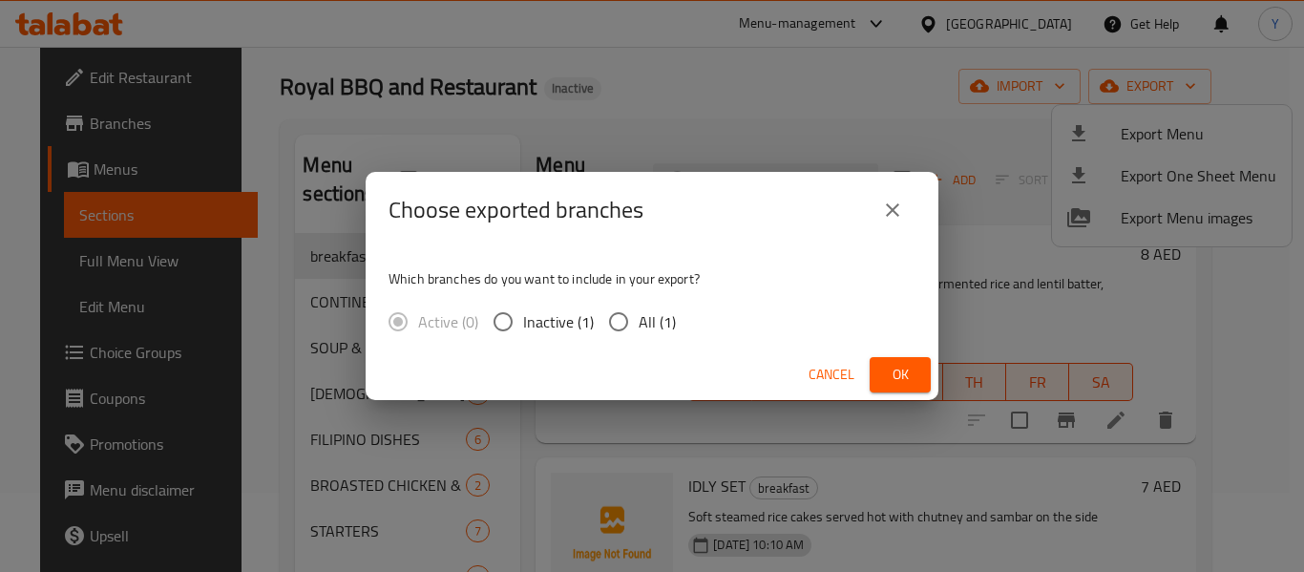
click at [627, 325] on input "All (1)" at bounding box center [619, 322] width 40 height 40
radio input "true"
click at [915, 371] on span "Ok" at bounding box center [900, 375] width 31 height 24
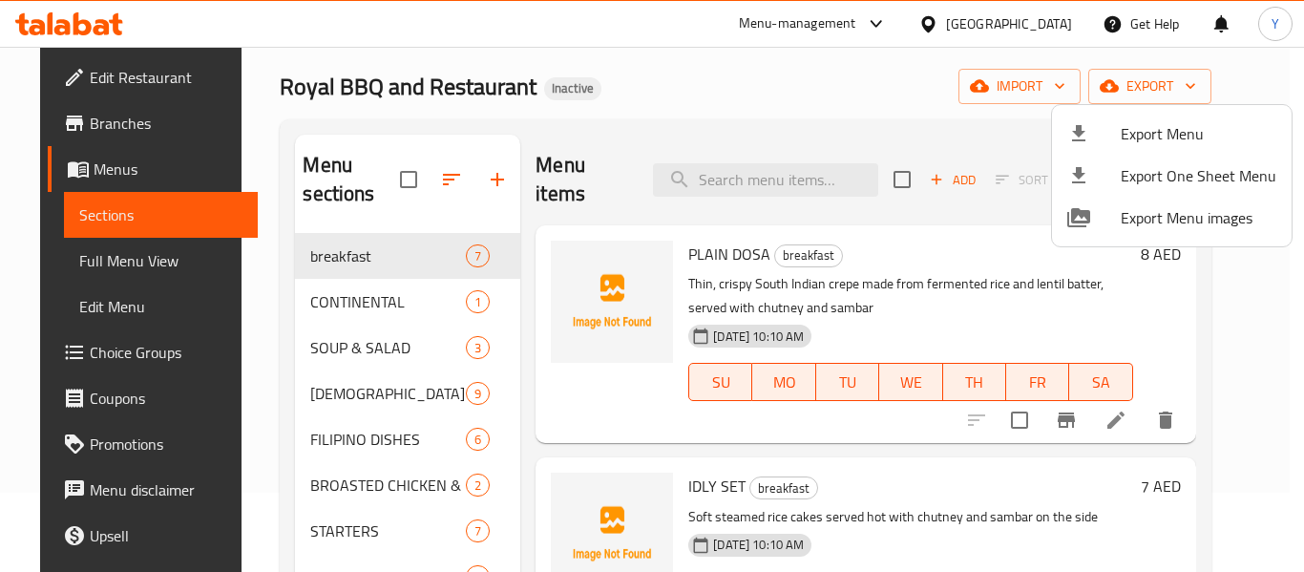
click at [650, 137] on div at bounding box center [652, 286] width 1304 height 572
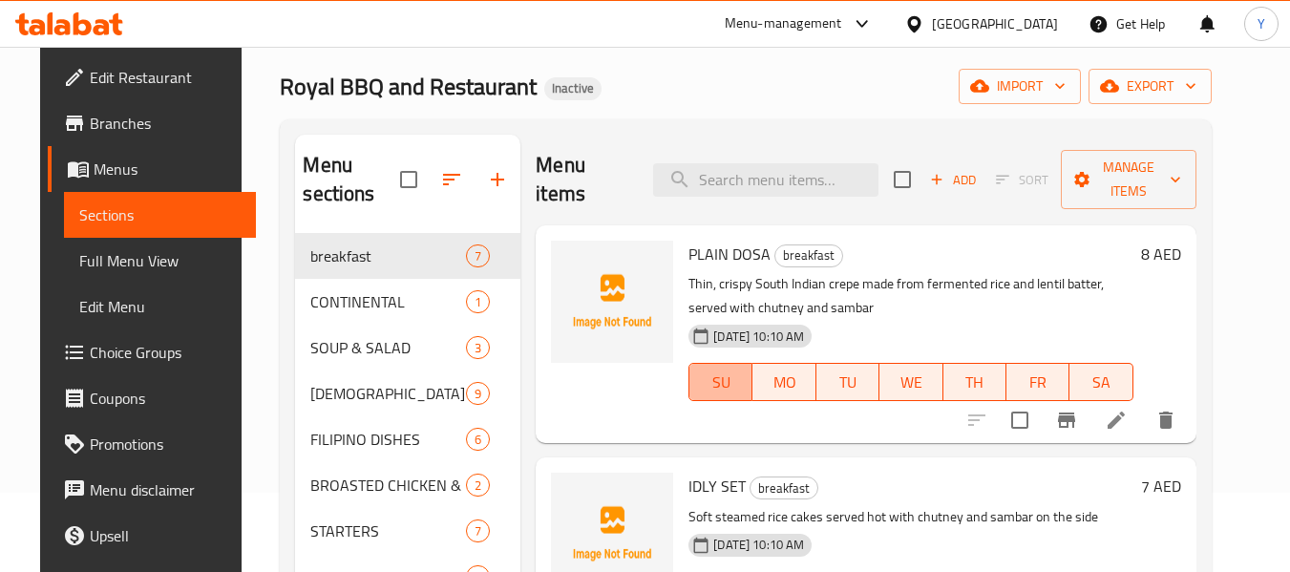
click at [709, 394] on span "SU" at bounding box center [721, 383] width 48 height 28
click at [983, 338] on div "12-09-2025 10:10 AM SU MO TU WE TH FR SA" at bounding box center [910, 368] width 459 height 103
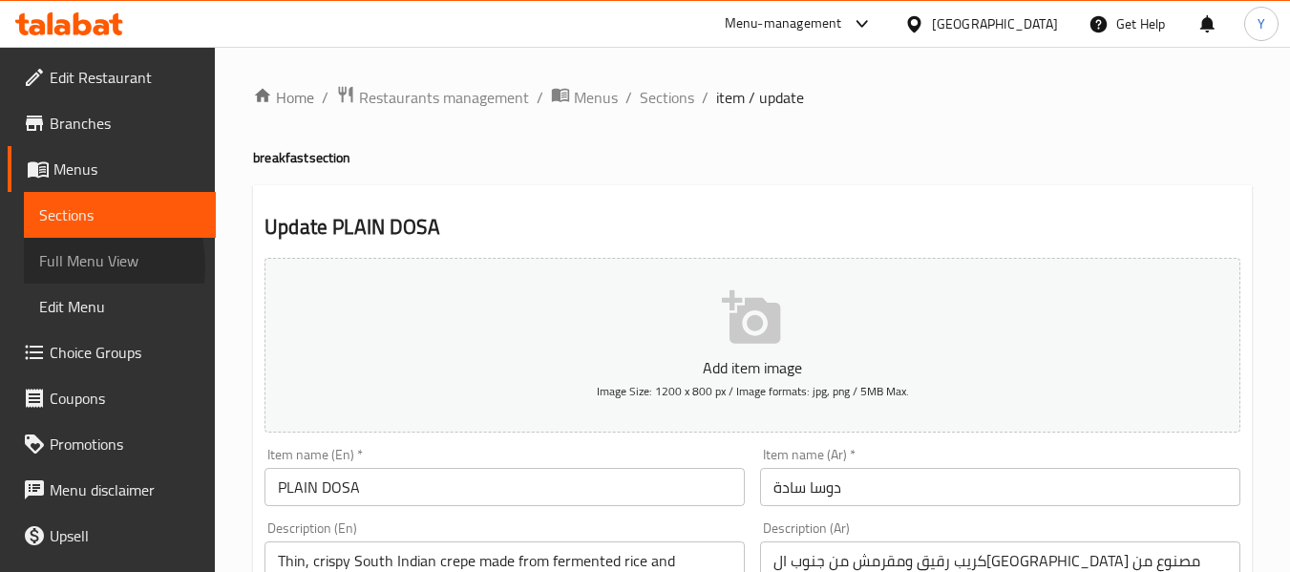
click at [79, 265] on span "Full Menu View" at bounding box center [119, 260] width 161 height 23
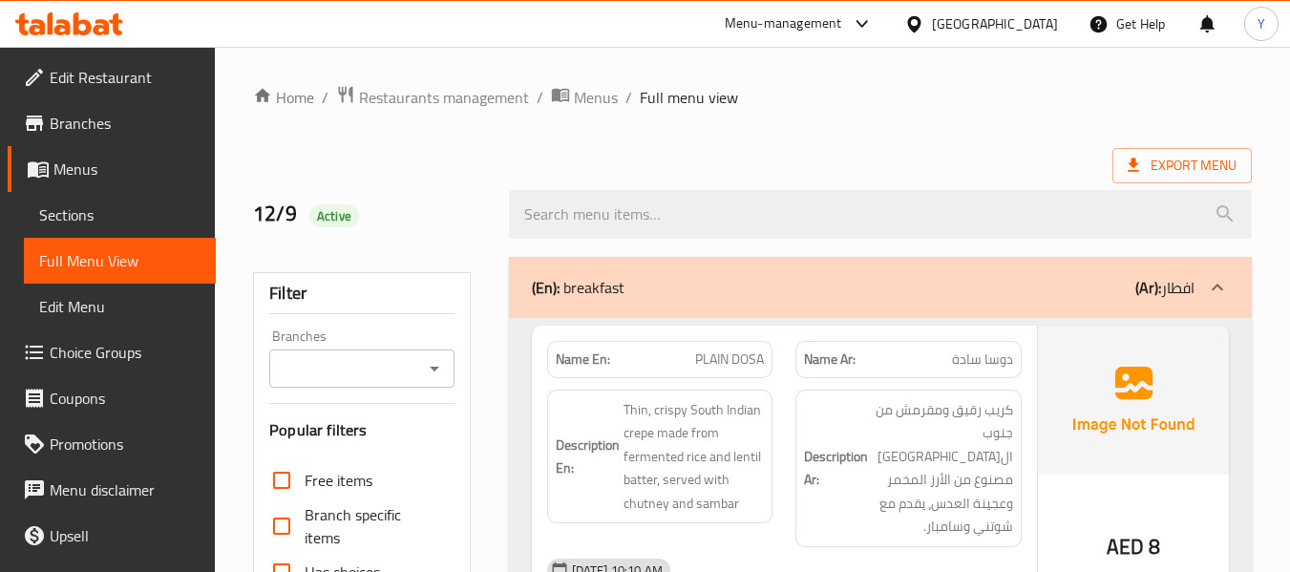
scroll to position [500, 0]
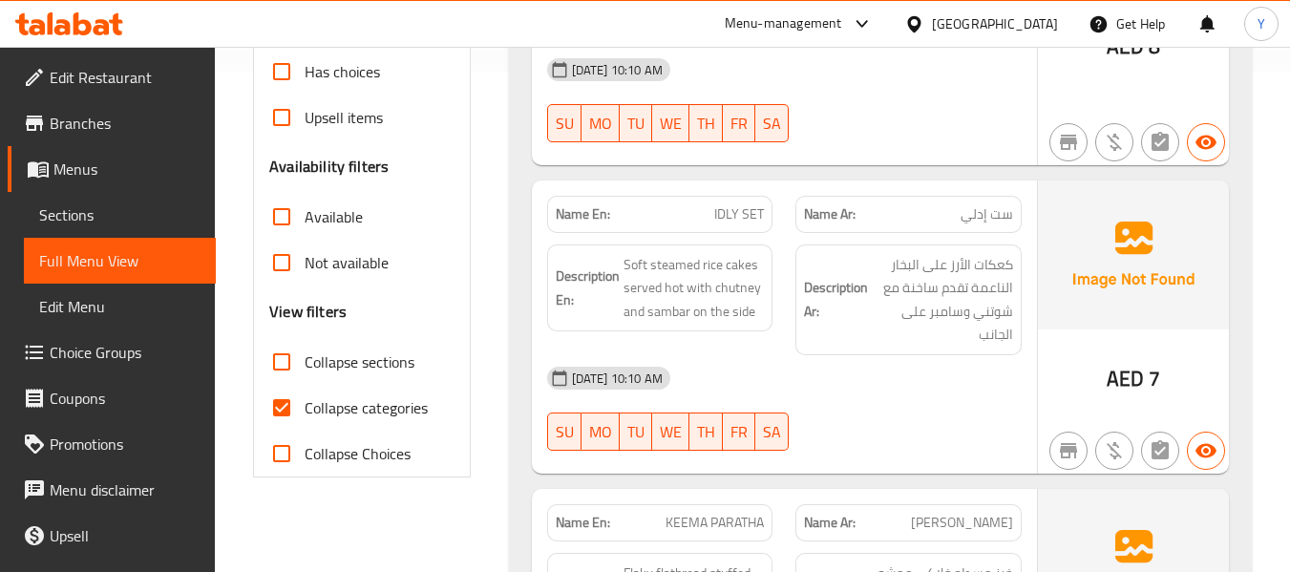
click at [568, 204] on strong "Name En:" at bounding box center [583, 214] width 54 height 20
copy strong "Name En:"
click at [283, 408] on input "Collapse categories" at bounding box center [282, 408] width 46 height 46
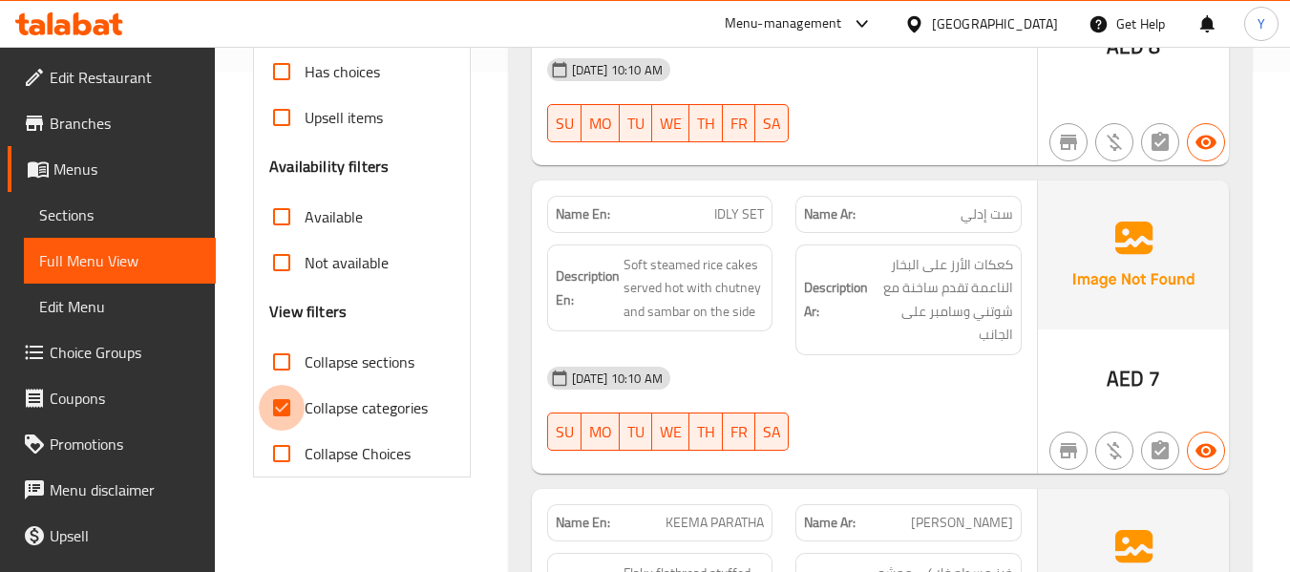
checkbox input "false"
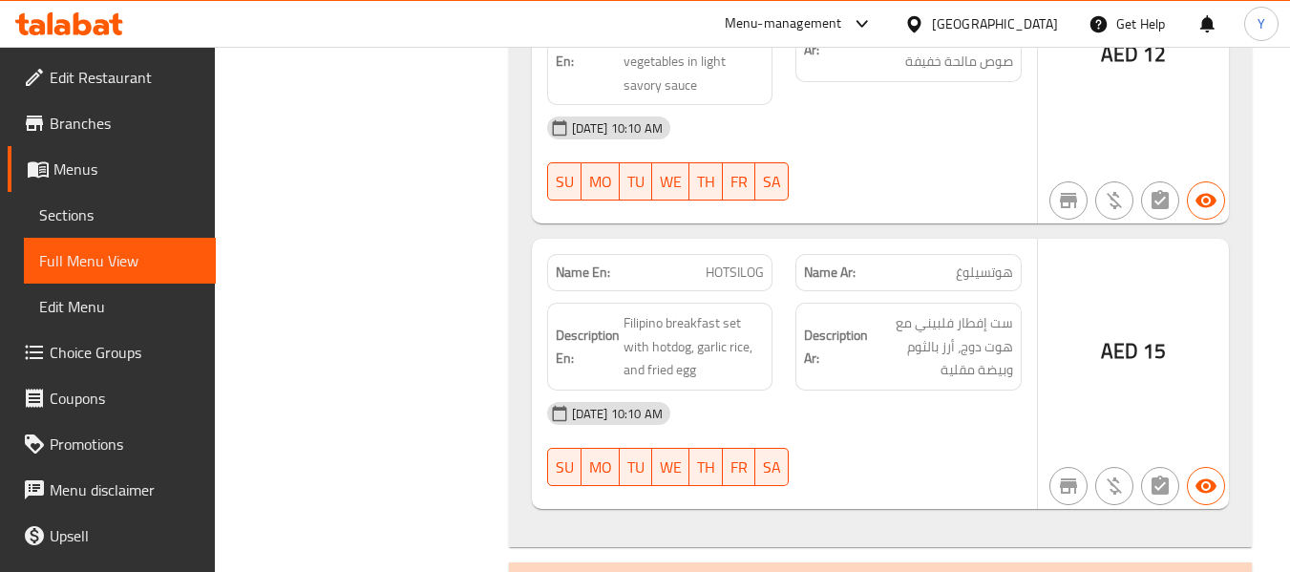
scroll to position [1843, 0]
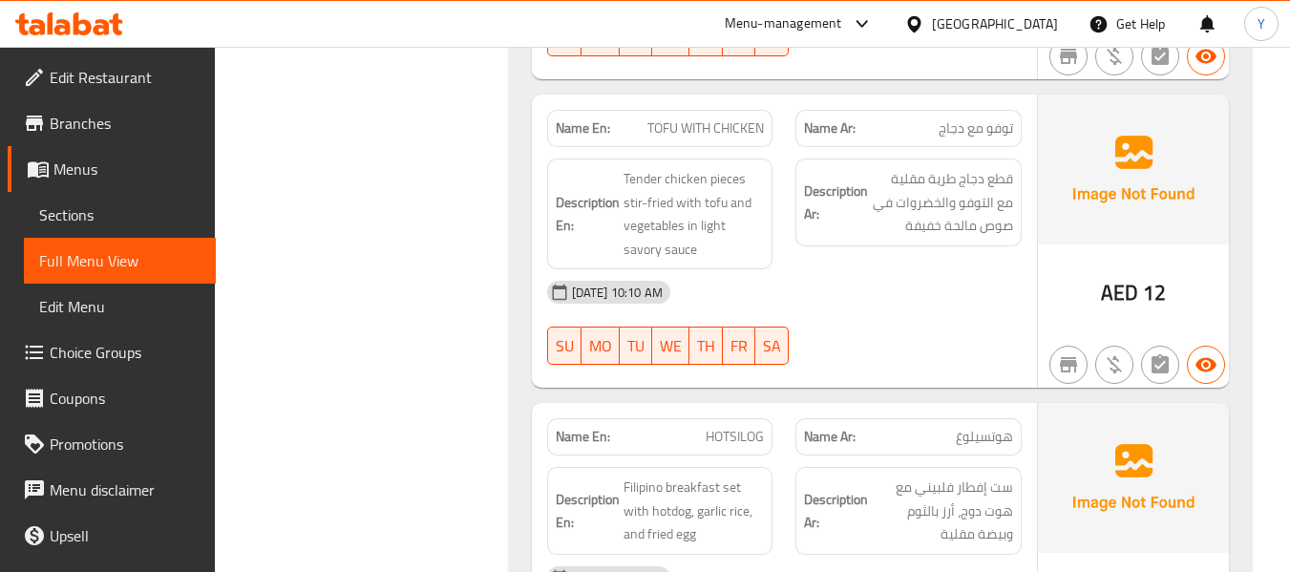
click at [854, 201] on div "Description Ar: قطع دجاج طرية مقلية مع التوفو والخضروات في صوص مالحة خفيفة" at bounding box center [908, 214] width 249 height 134
